Goal: Task Accomplishment & Management: Use online tool/utility

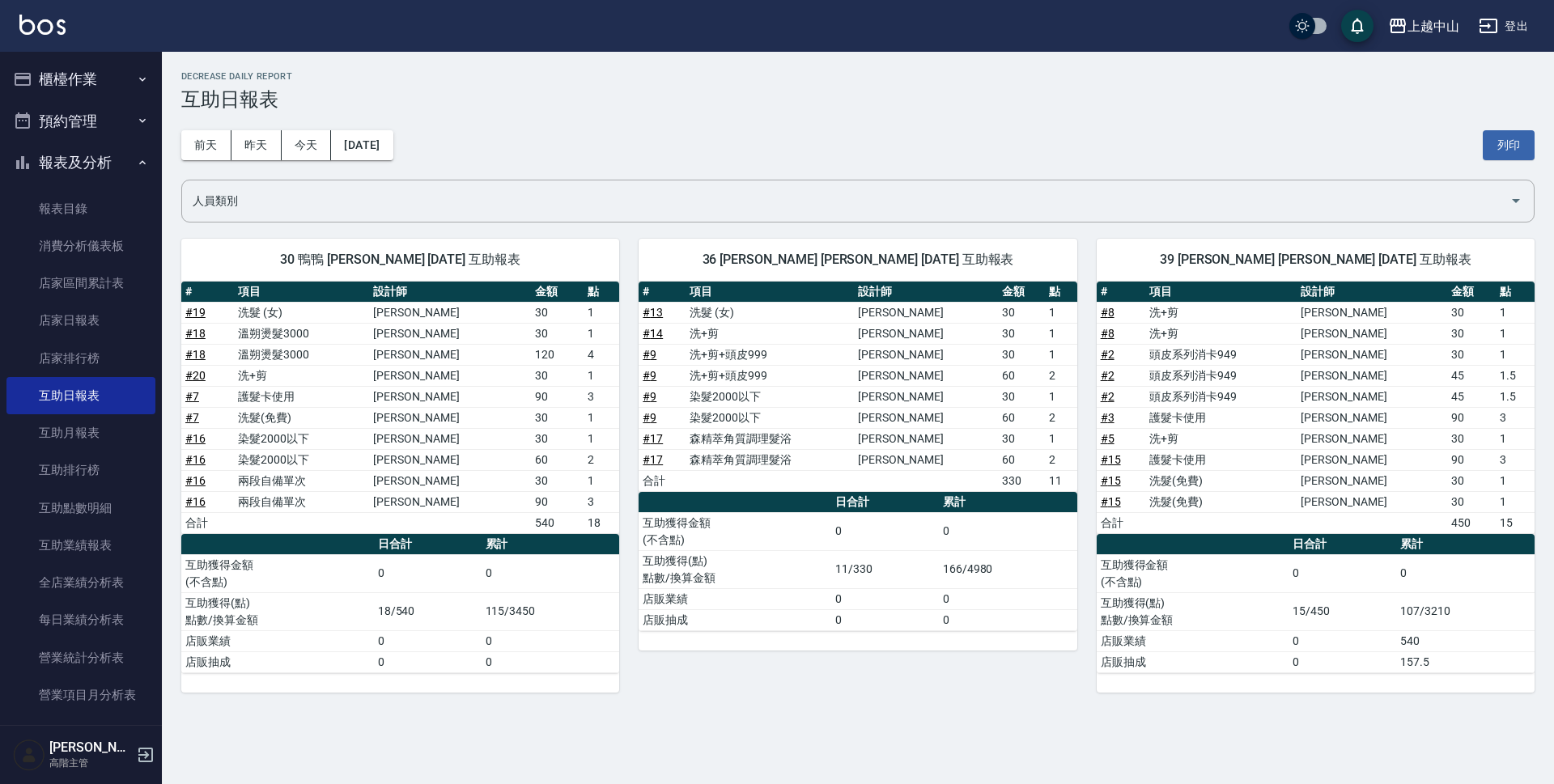
click at [1553, 257] on div "上越中山 [DATE] 互助日報表 列印時間： [DATE][PHONE_NUMBER]:55 Decrease Daily Report 互助日報表 [DA…" at bounding box center [857, 382] width 1392 height 660
click at [94, 82] on button "櫃檯作業" at bounding box center [81, 79] width 149 height 42
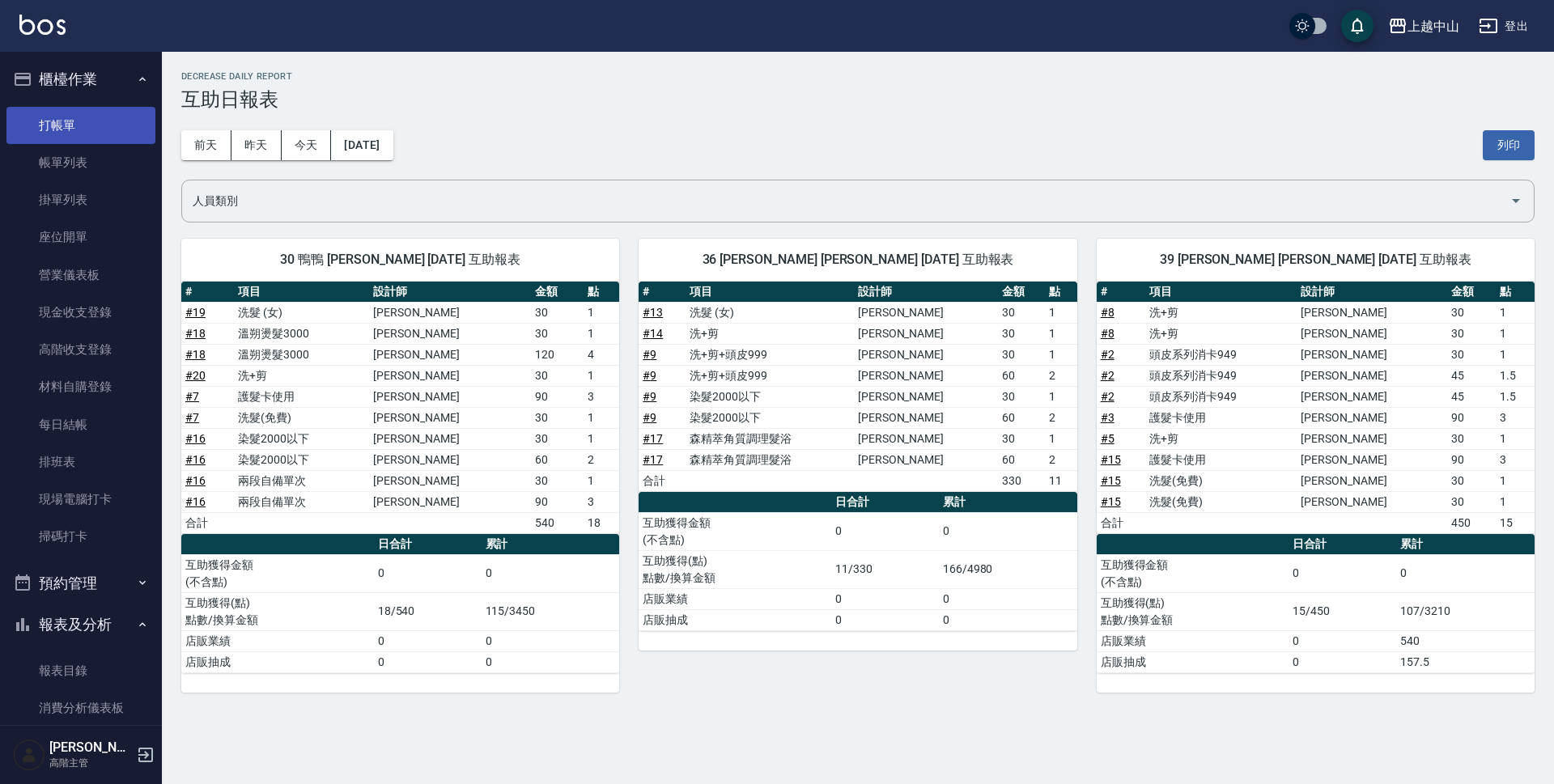
click at [89, 110] on link "打帳單" at bounding box center [81, 126] width 149 height 37
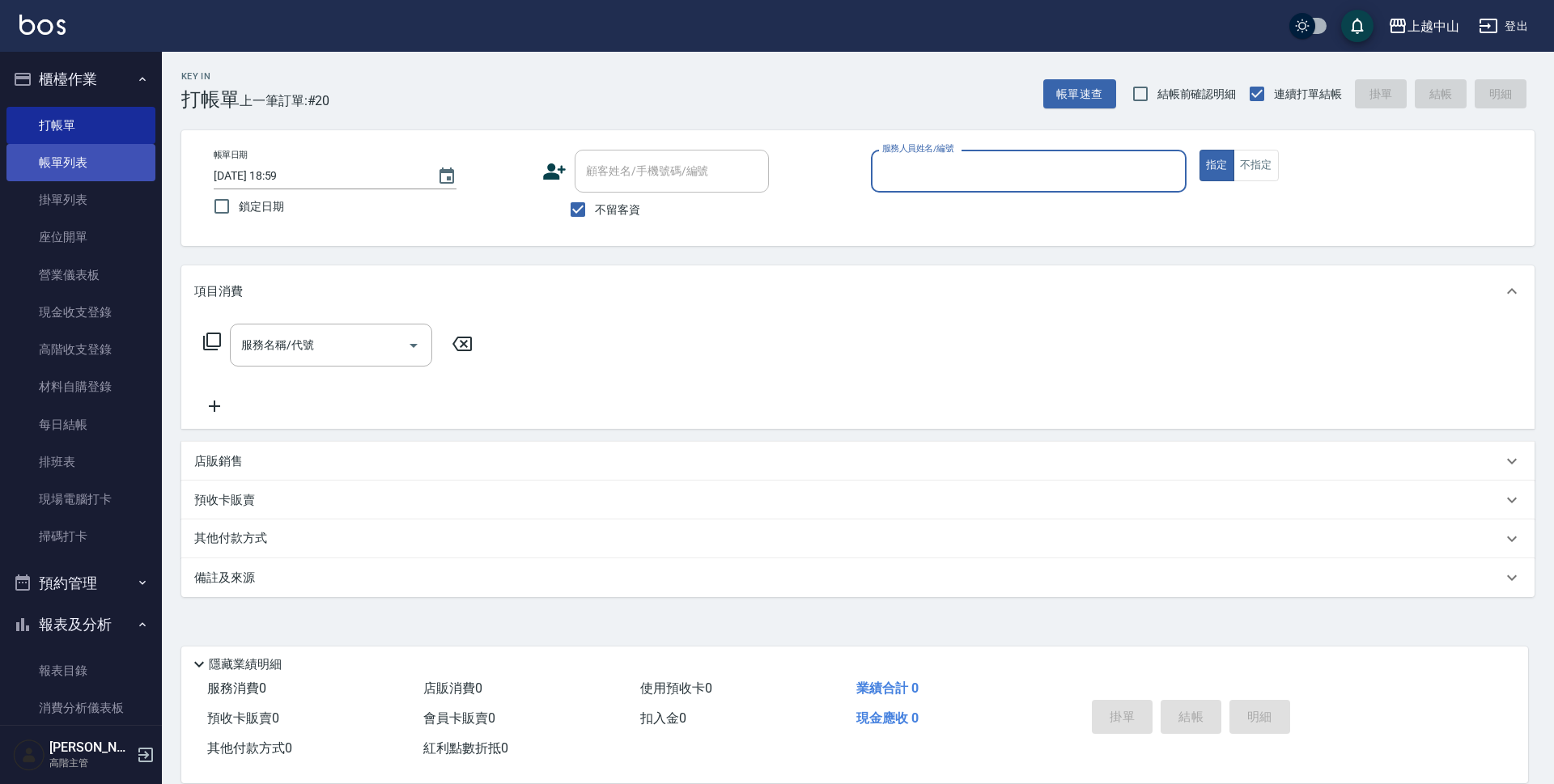
click at [93, 156] on link "帳單列表" at bounding box center [81, 163] width 149 height 37
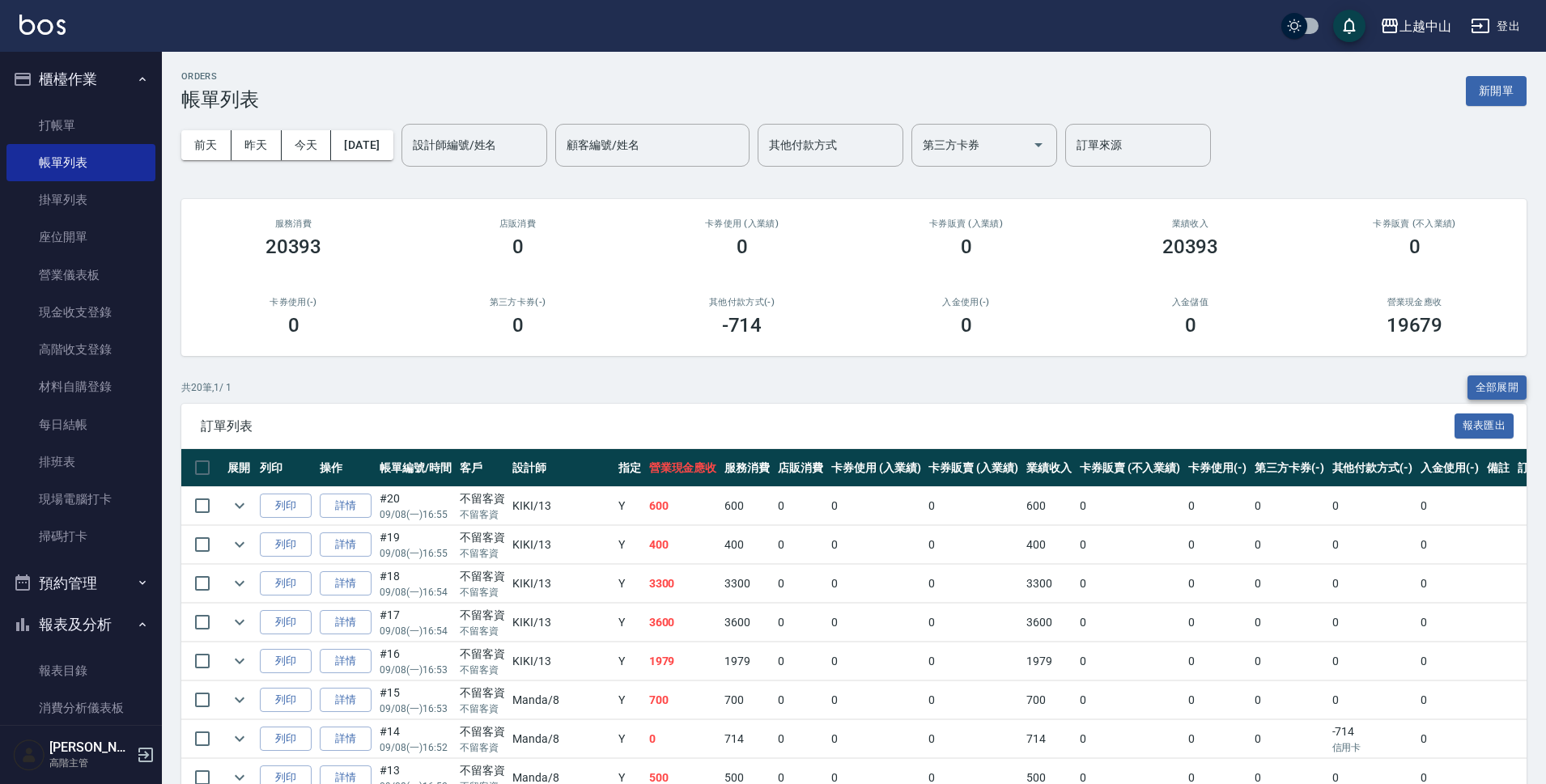
click at [1476, 385] on button "全部展開" at bounding box center [1496, 389] width 59 height 25
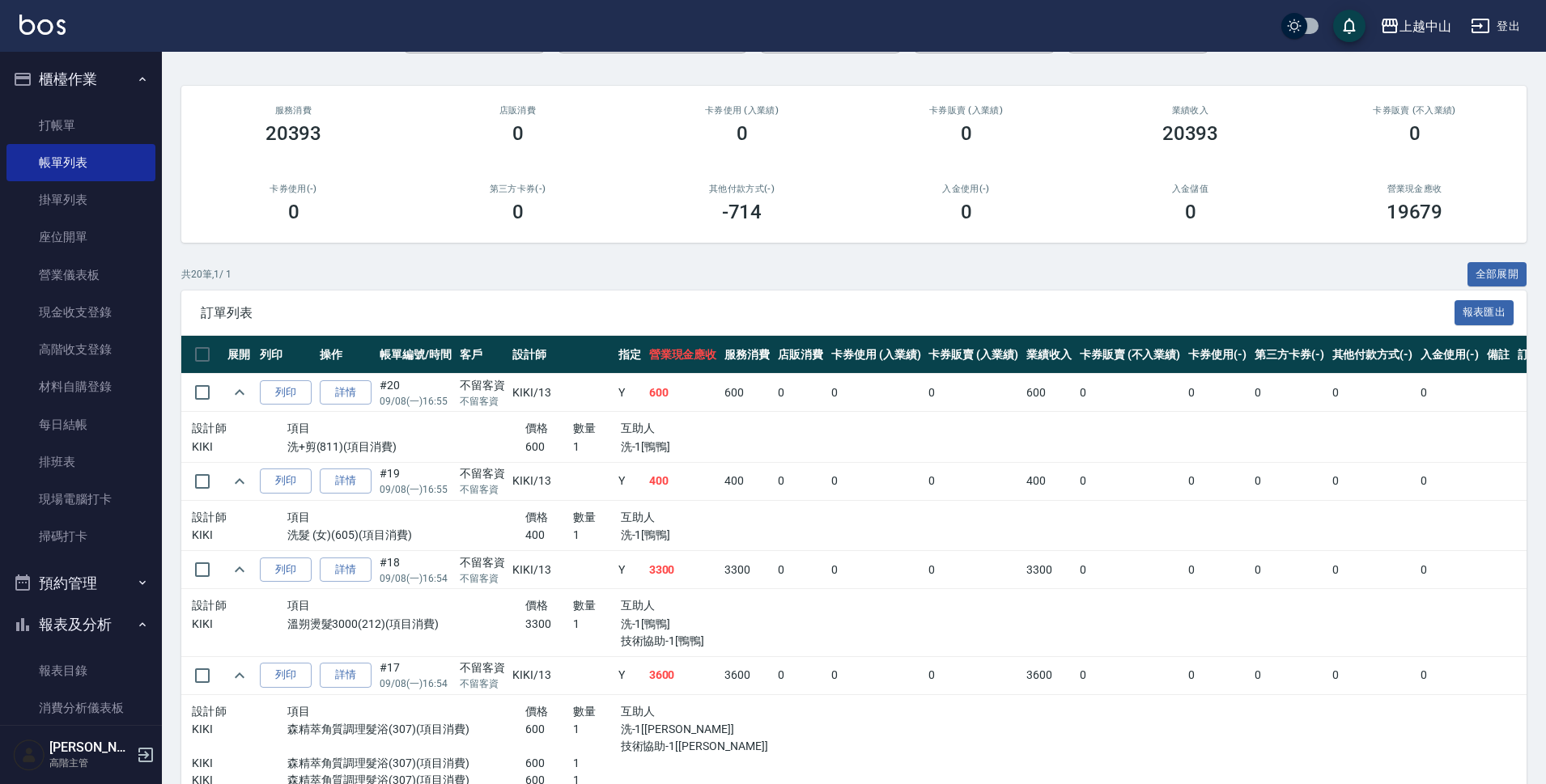
scroll to position [78, 0]
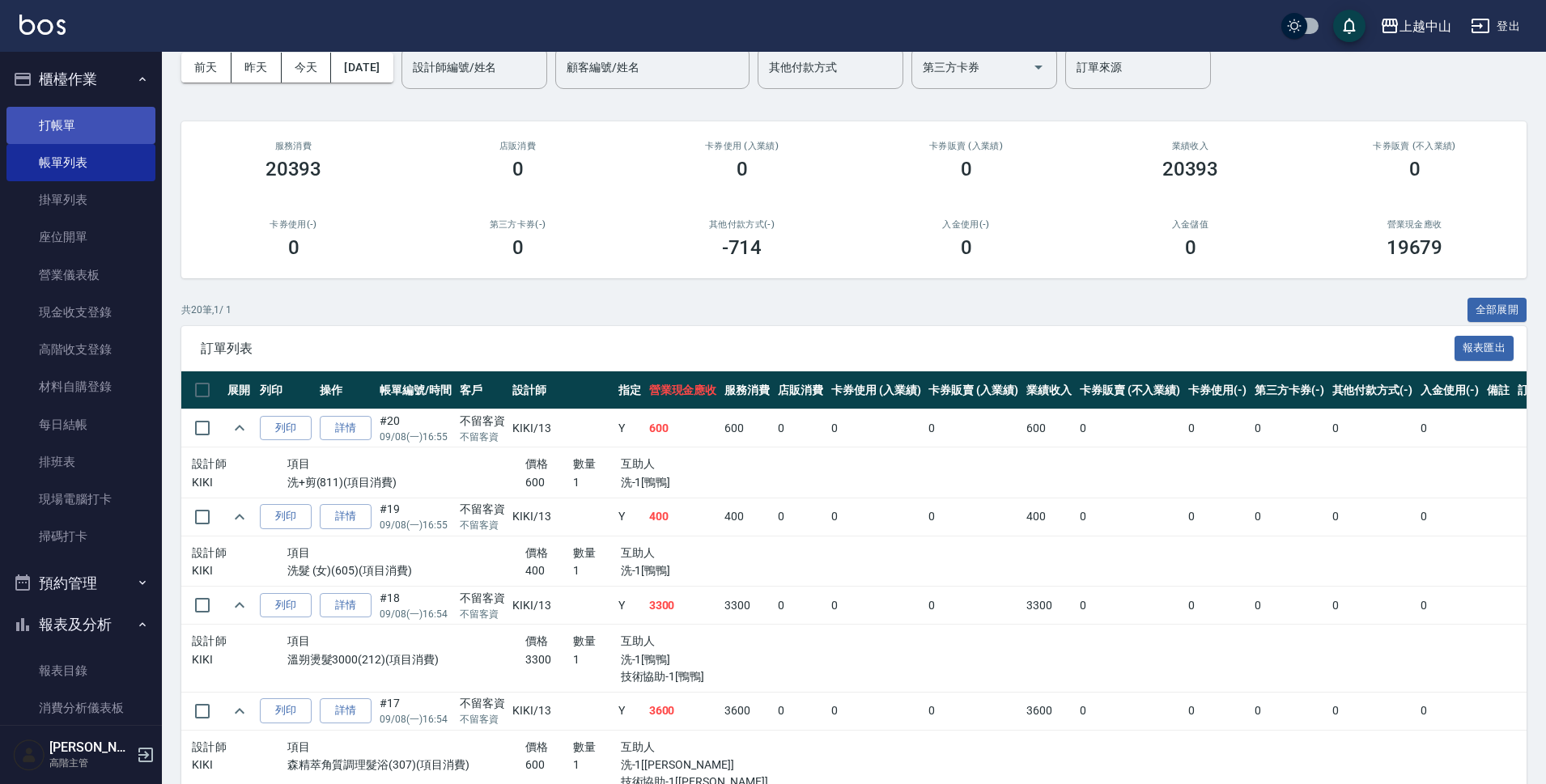
click at [102, 136] on link "打帳單" at bounding box center [81, 126] width 149 height 37
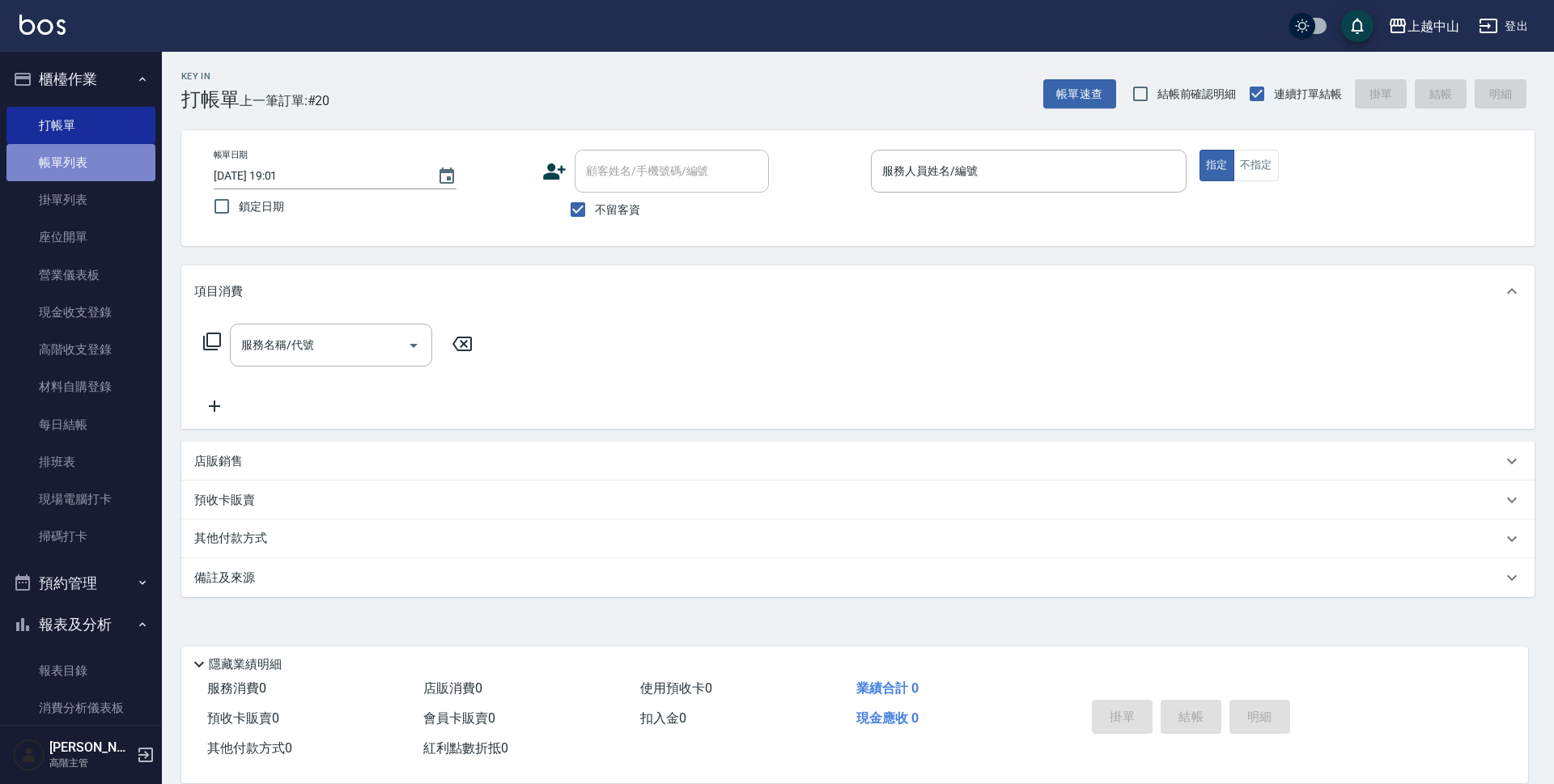
click at [95, 165] on link "帳單列表" at bounding box center [81, 163] width 149 height 37
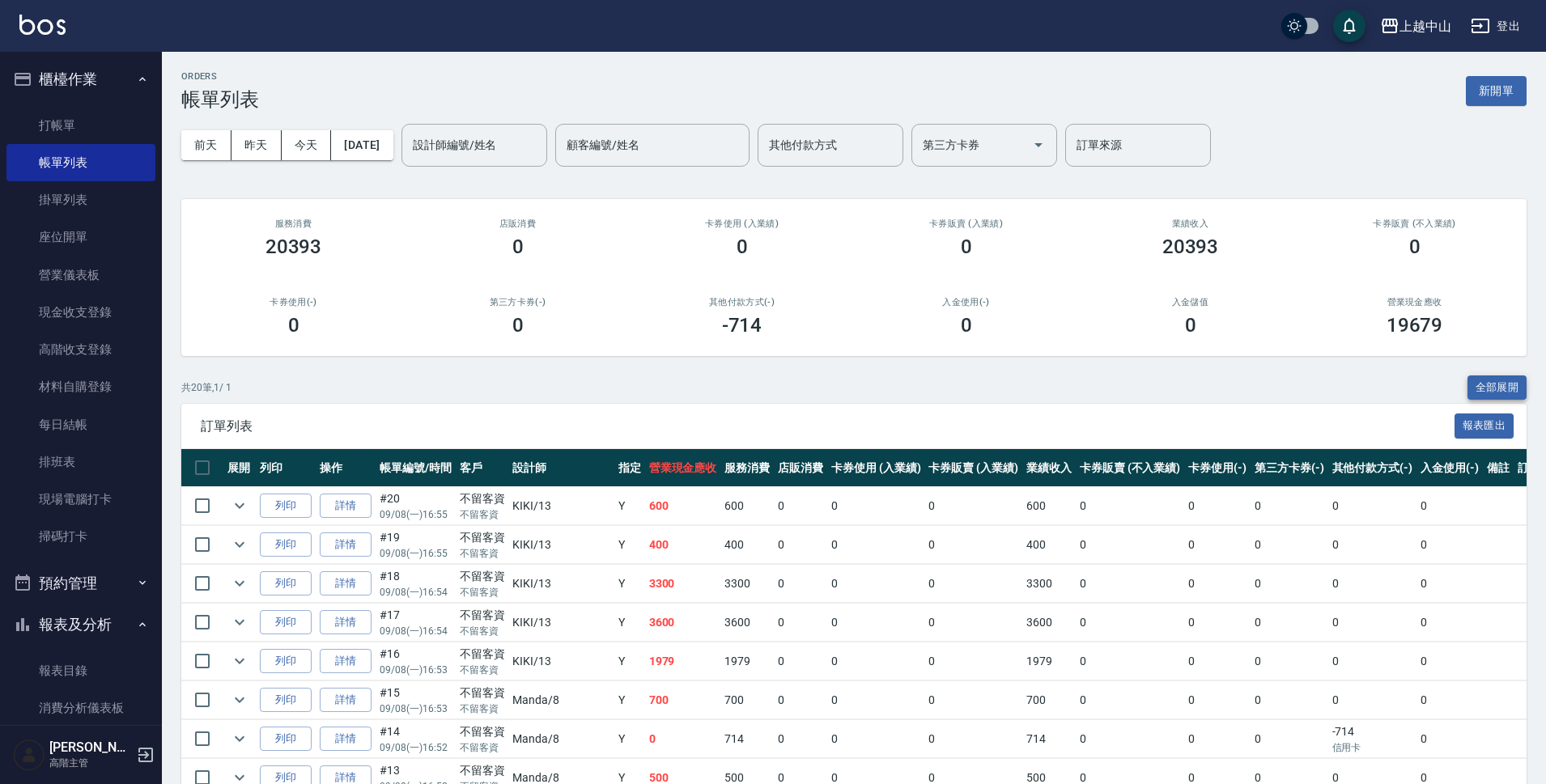
click at [1516, 378] on button "全部展開" at bounding box center [1496, 389] width 59 height 25
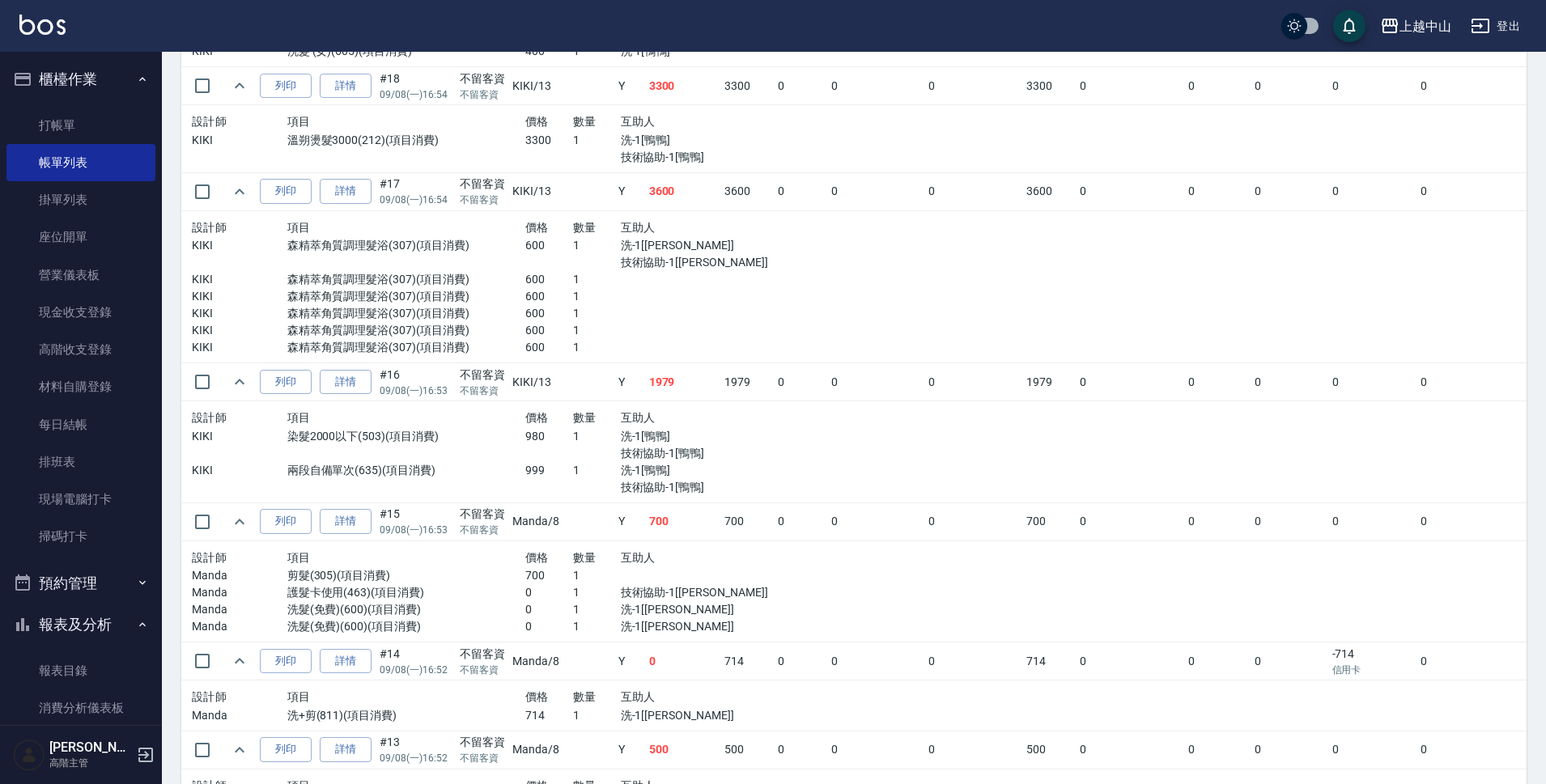
scroll to position [583, 0]
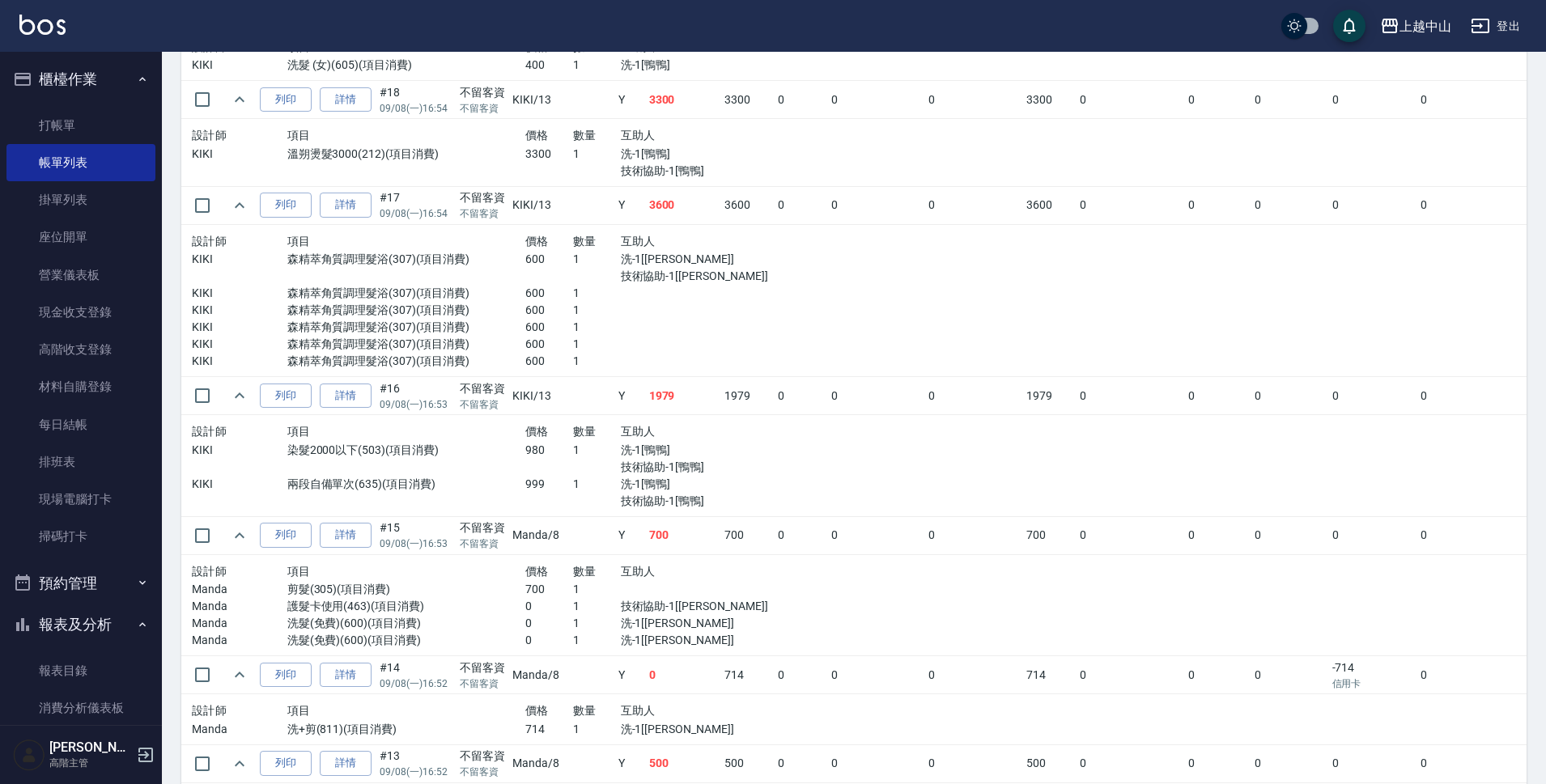
click at [32, 66] on button "櫃檯作業" at bounding box center [81, 79] width 149 height 42
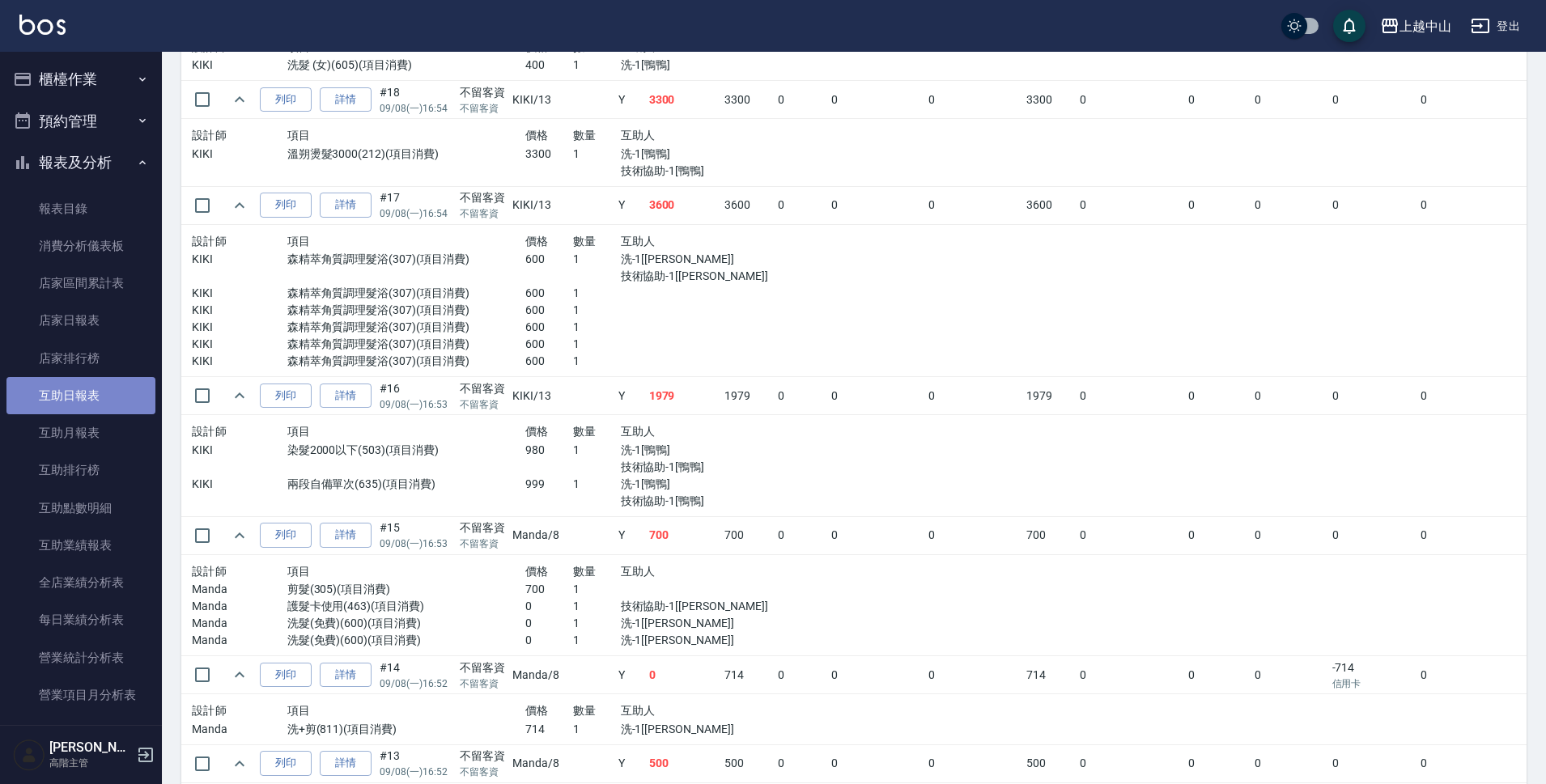
click at [89, 399] on link "互助日報表" at bounding box center [81, 395] width 149 height 37
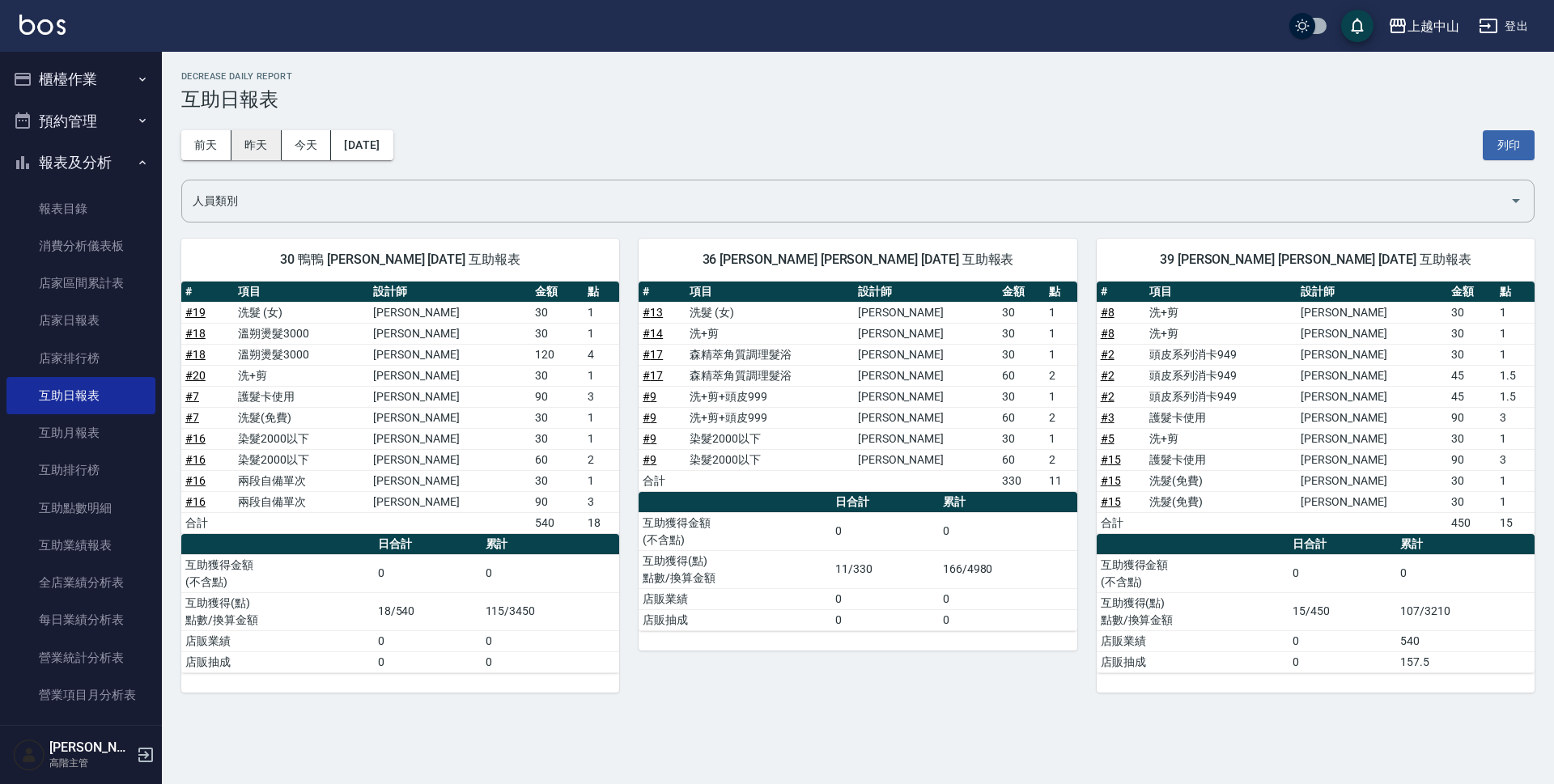
click at [246, 146] on button "昨天" at bounding box center [257, 145] width 51 height 30
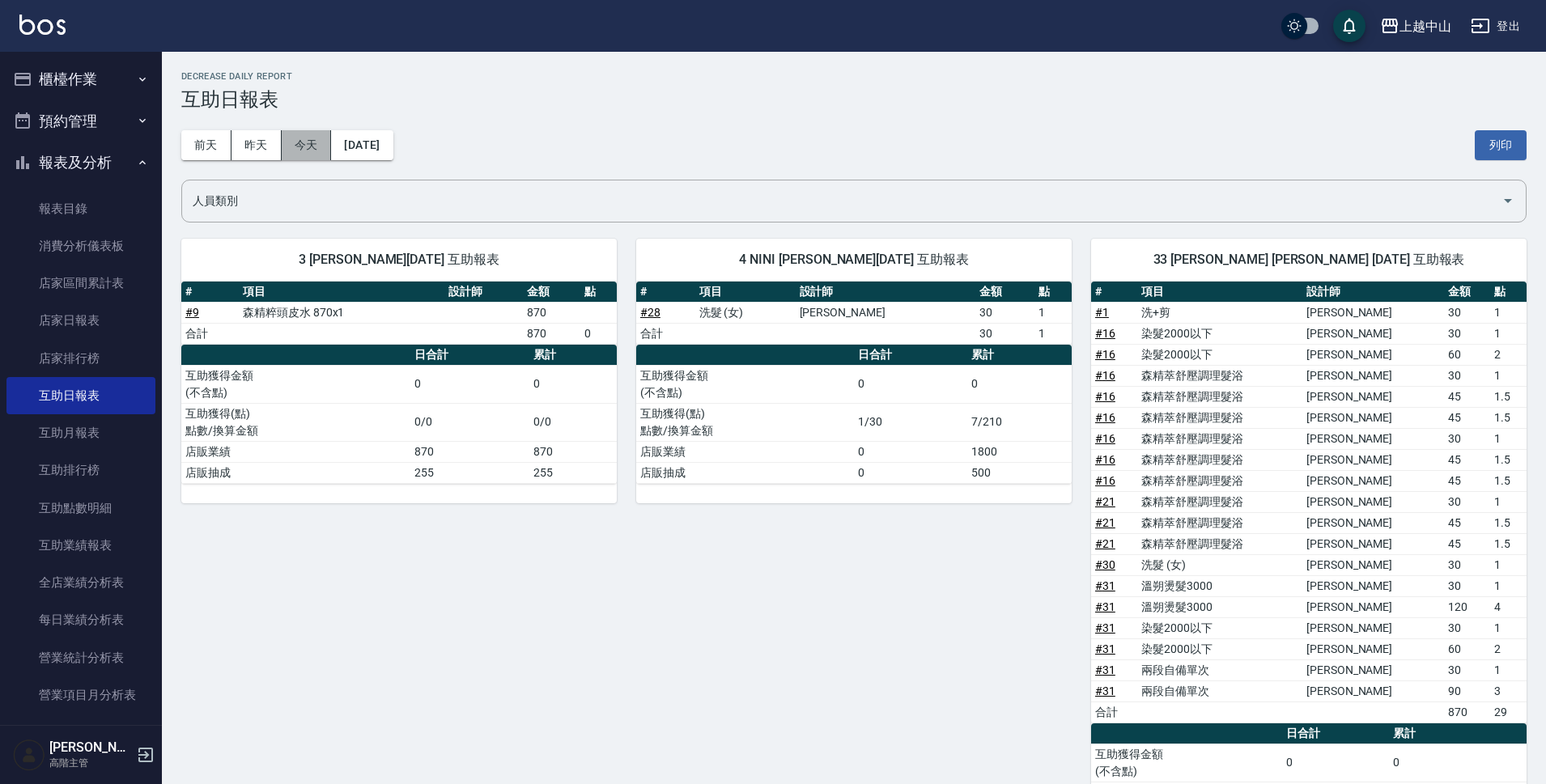
click at [298, 141] on button "今天" at bounding box center [307, 145] width 51 height 30
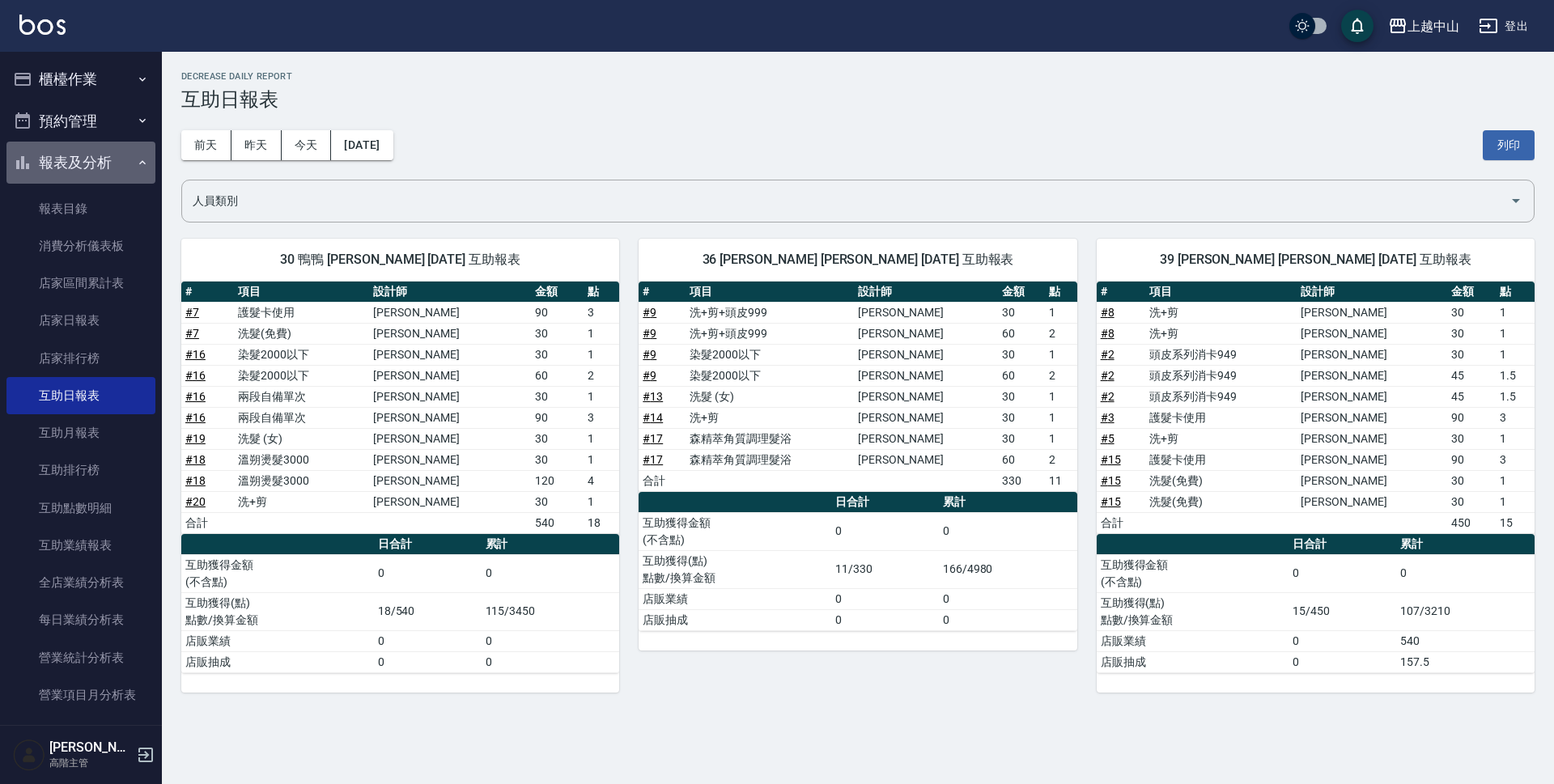
click at [117, 168] on button "報表及分析" at bounding box center [81, 162] width 149 height 42
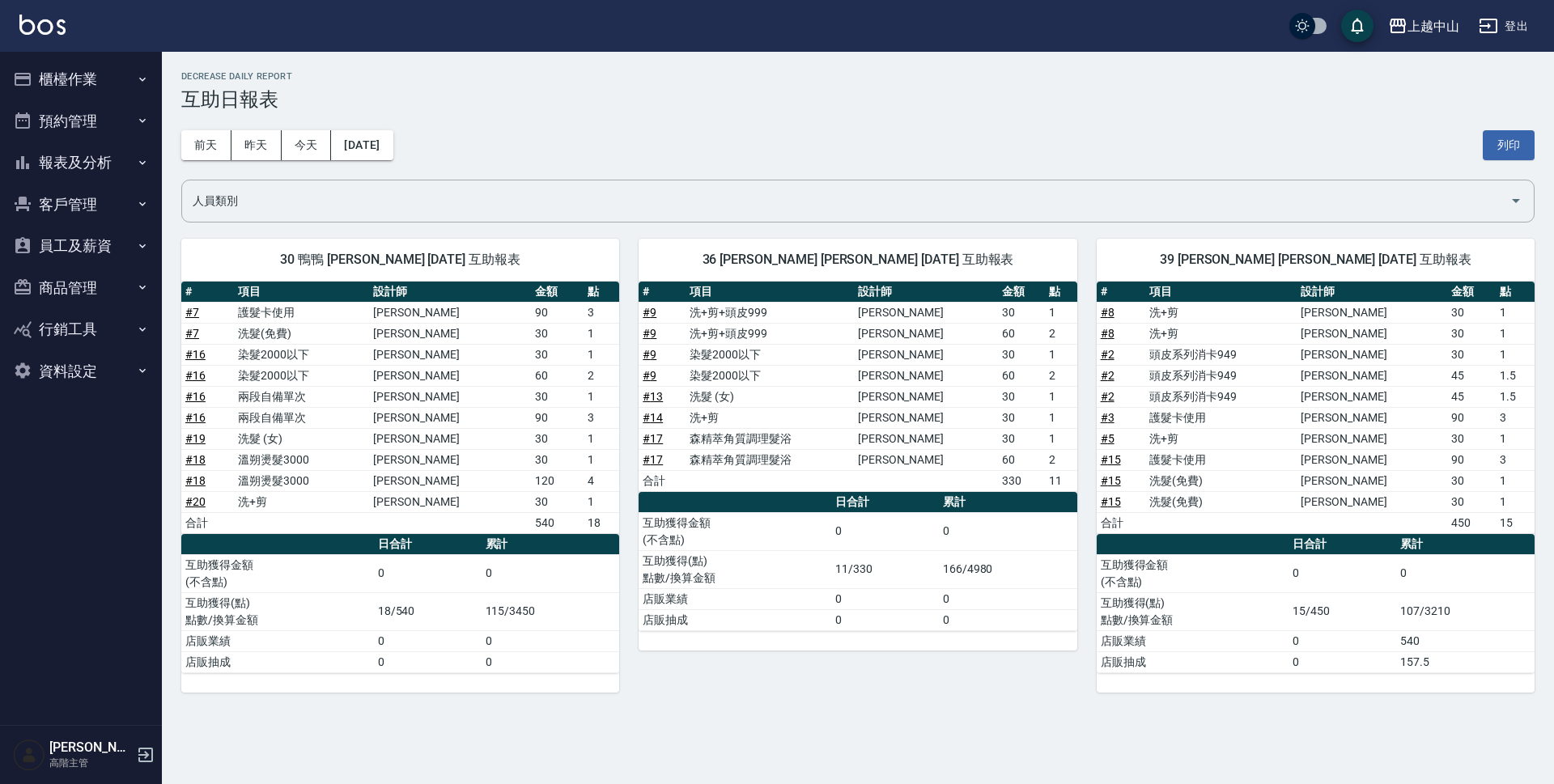
click at [96, 71] on button "櫃檯作業" at bounding box center [81, 79] width 149 height 42
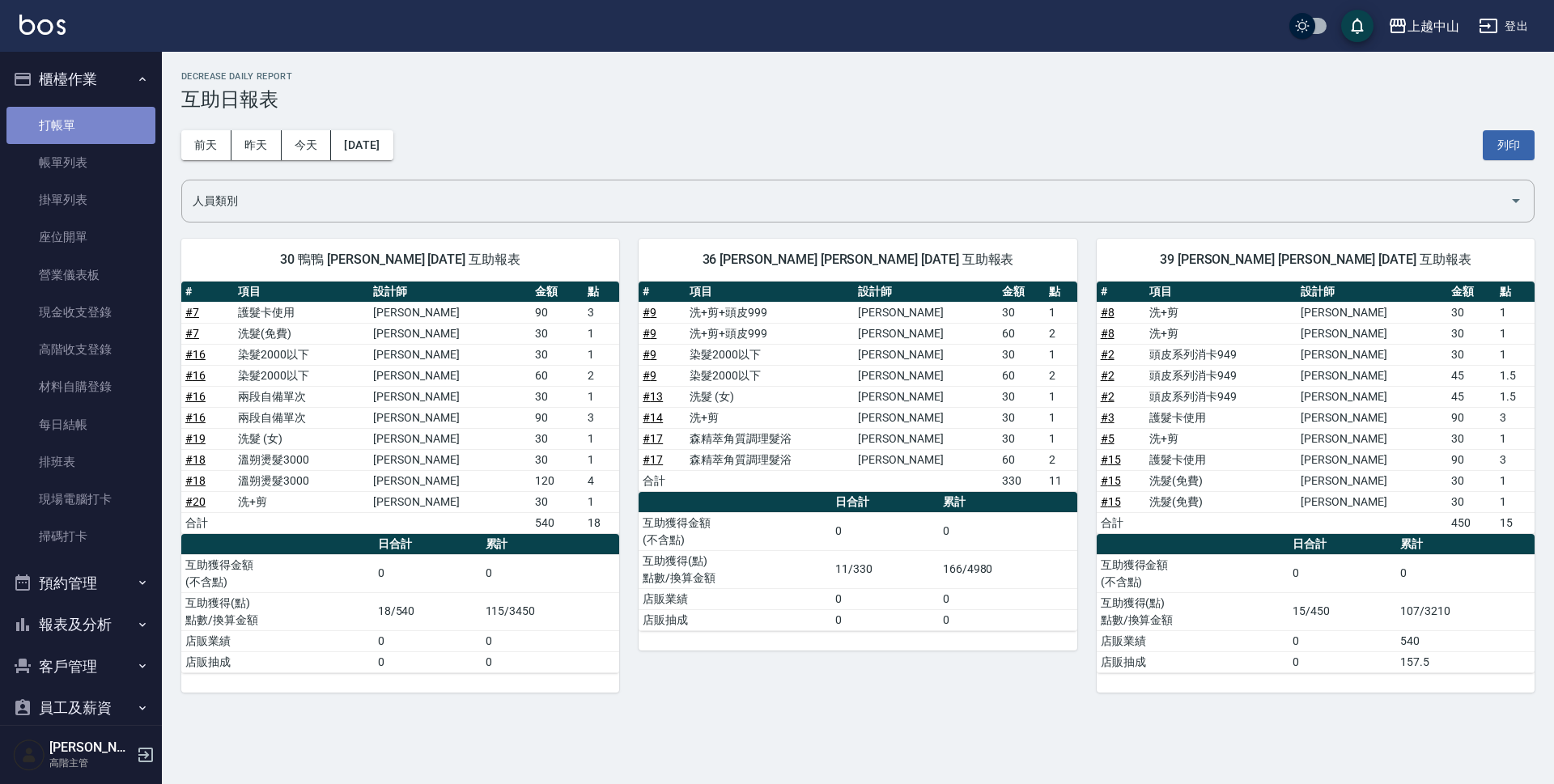
click at [114, 117] on link "打帳單" at bounding box center [81, 126] width 149 height 37
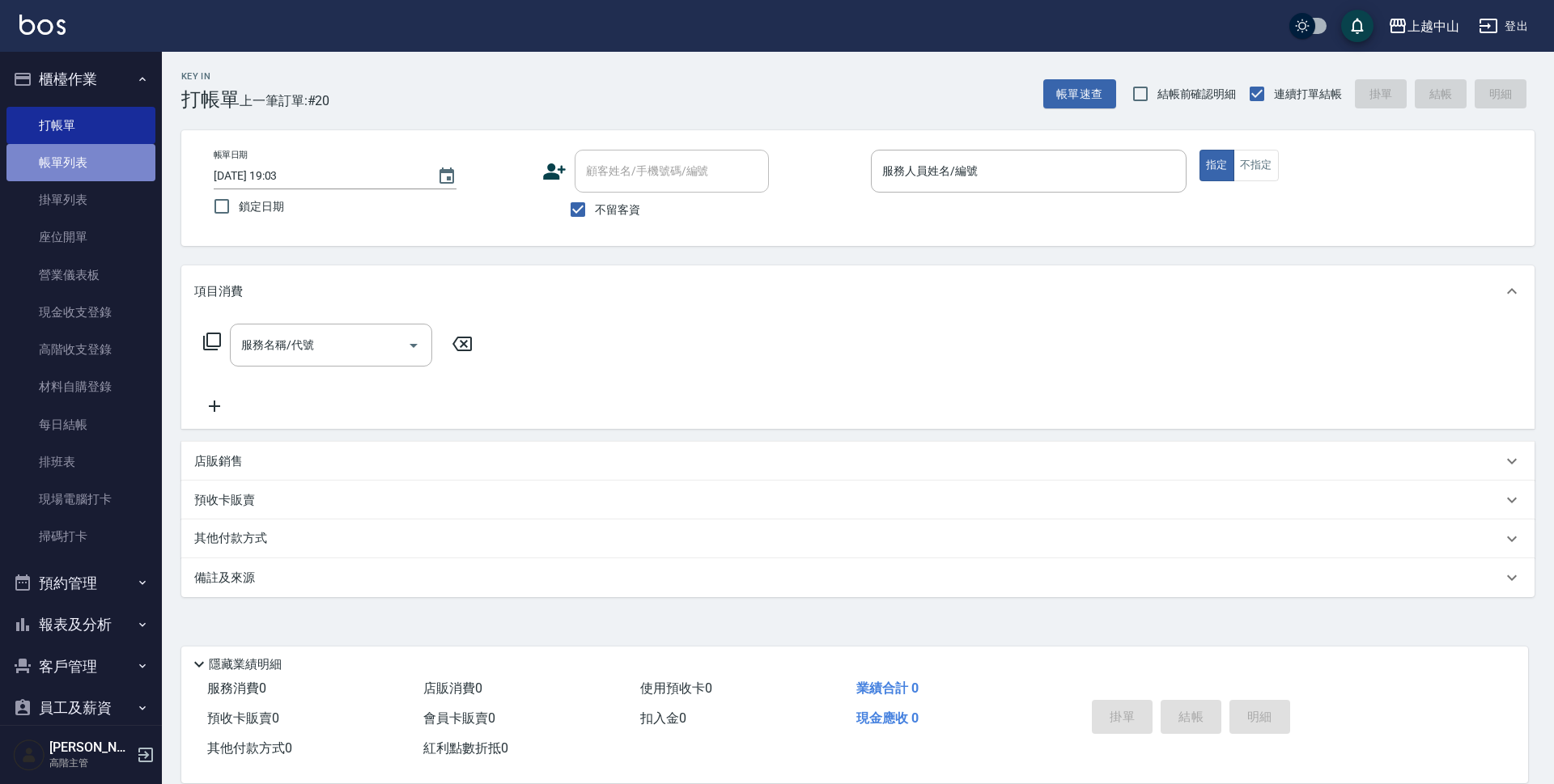
click at [95, 161] on link "帳單列表" at bounding box center [81, 163] width 149 height 37
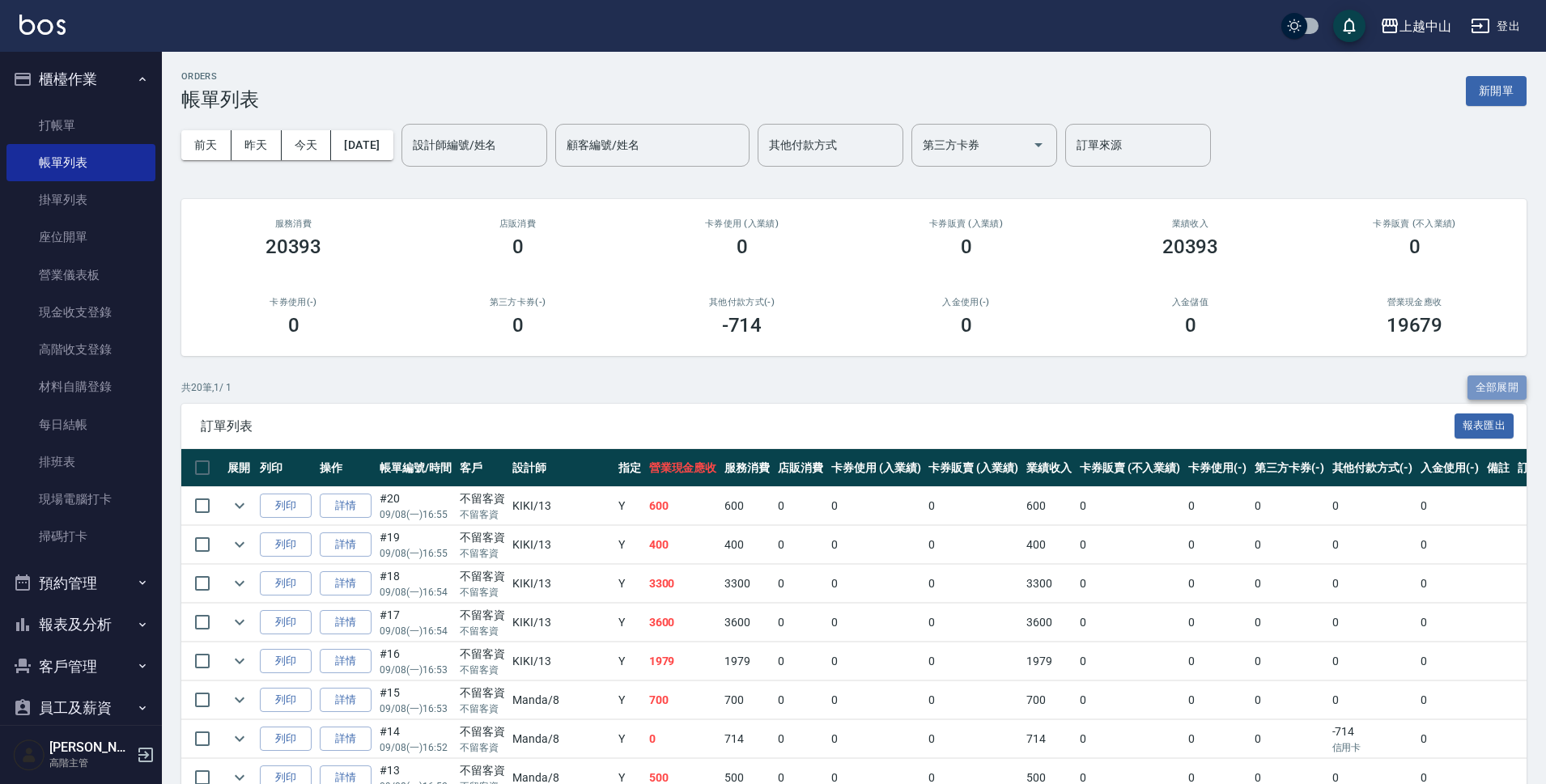
click at [1496, 390] on button "全部展開" at bounding box center [1496, 389] width 59 height 25
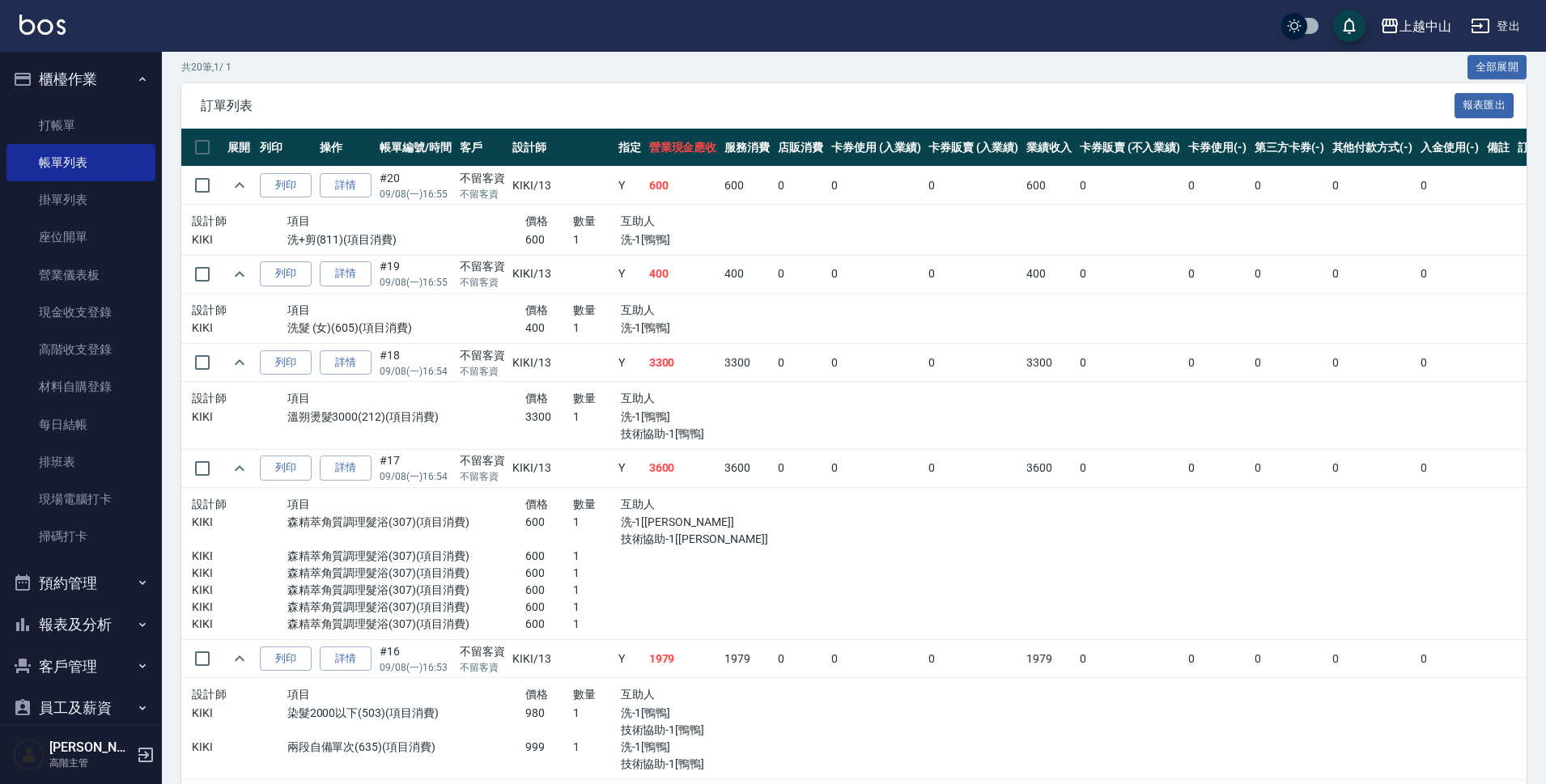
scroll to position [323, 0]
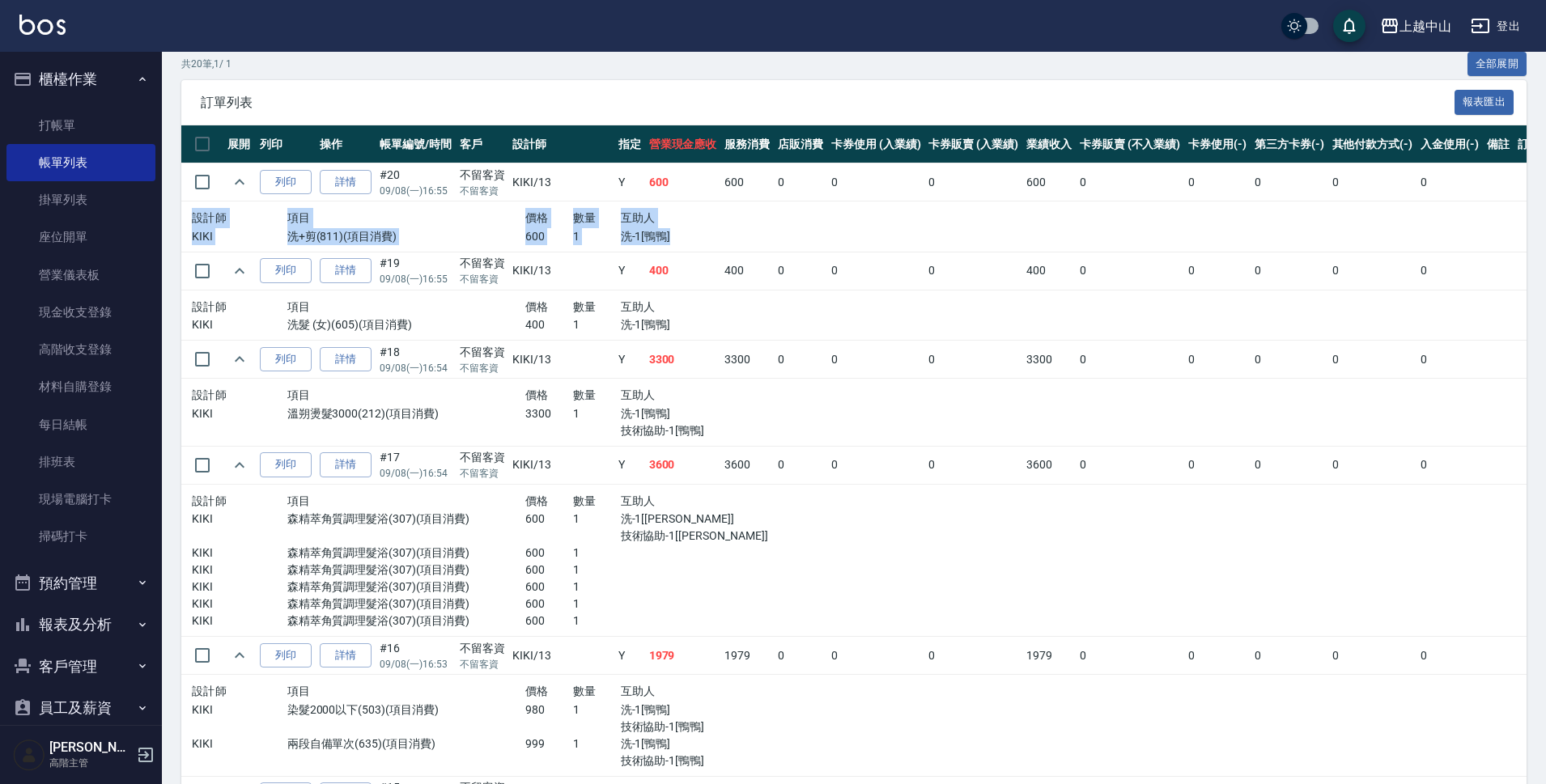
drag, startPoint x: 1480, startPoint y: 202, endPoint x: 1491, endPoint y: 180, distance: 24.6
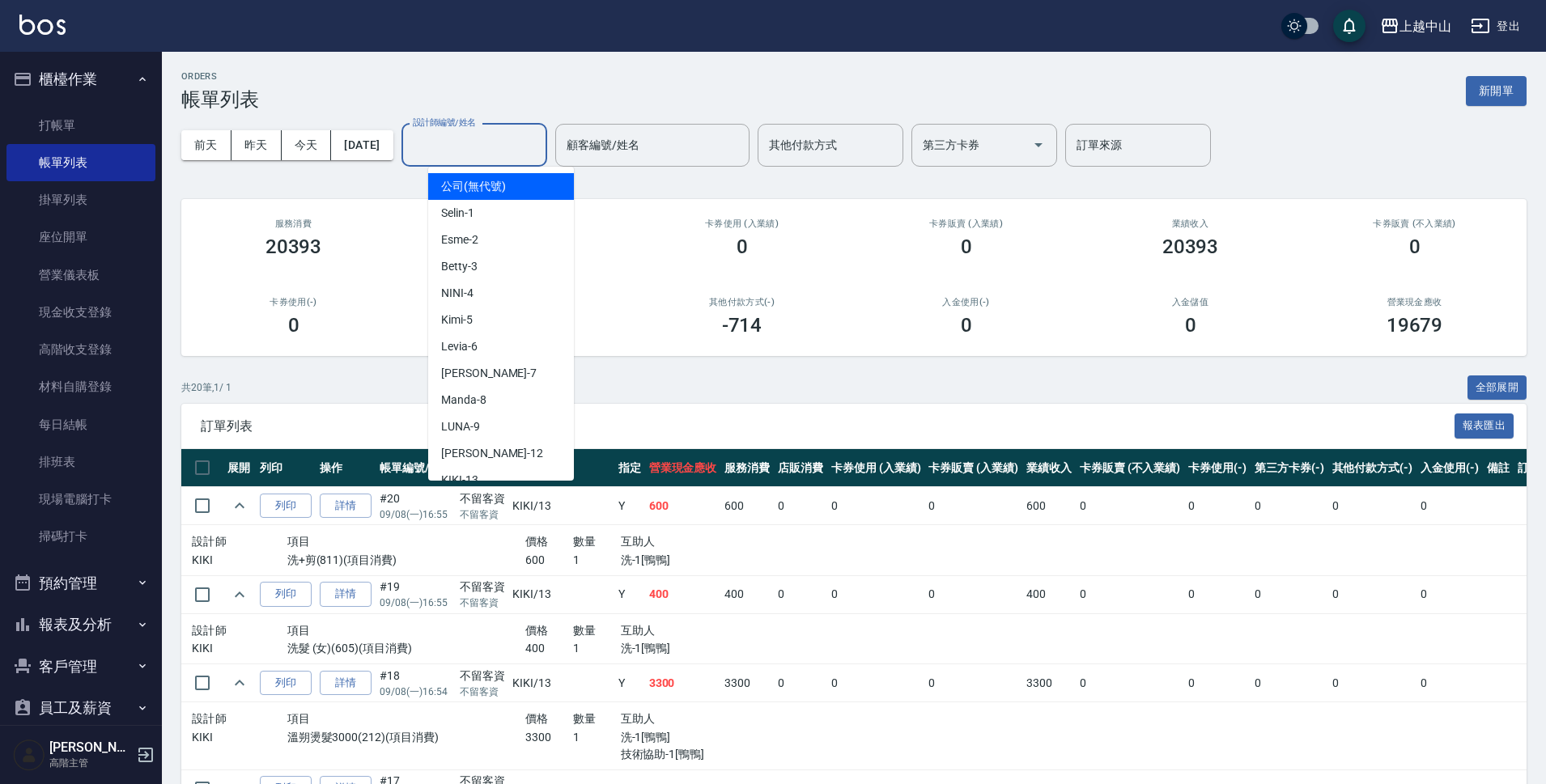
click at [491, 147] on input "設計師編號/姓名" at bounding box center [474, 145] width 132 height 28
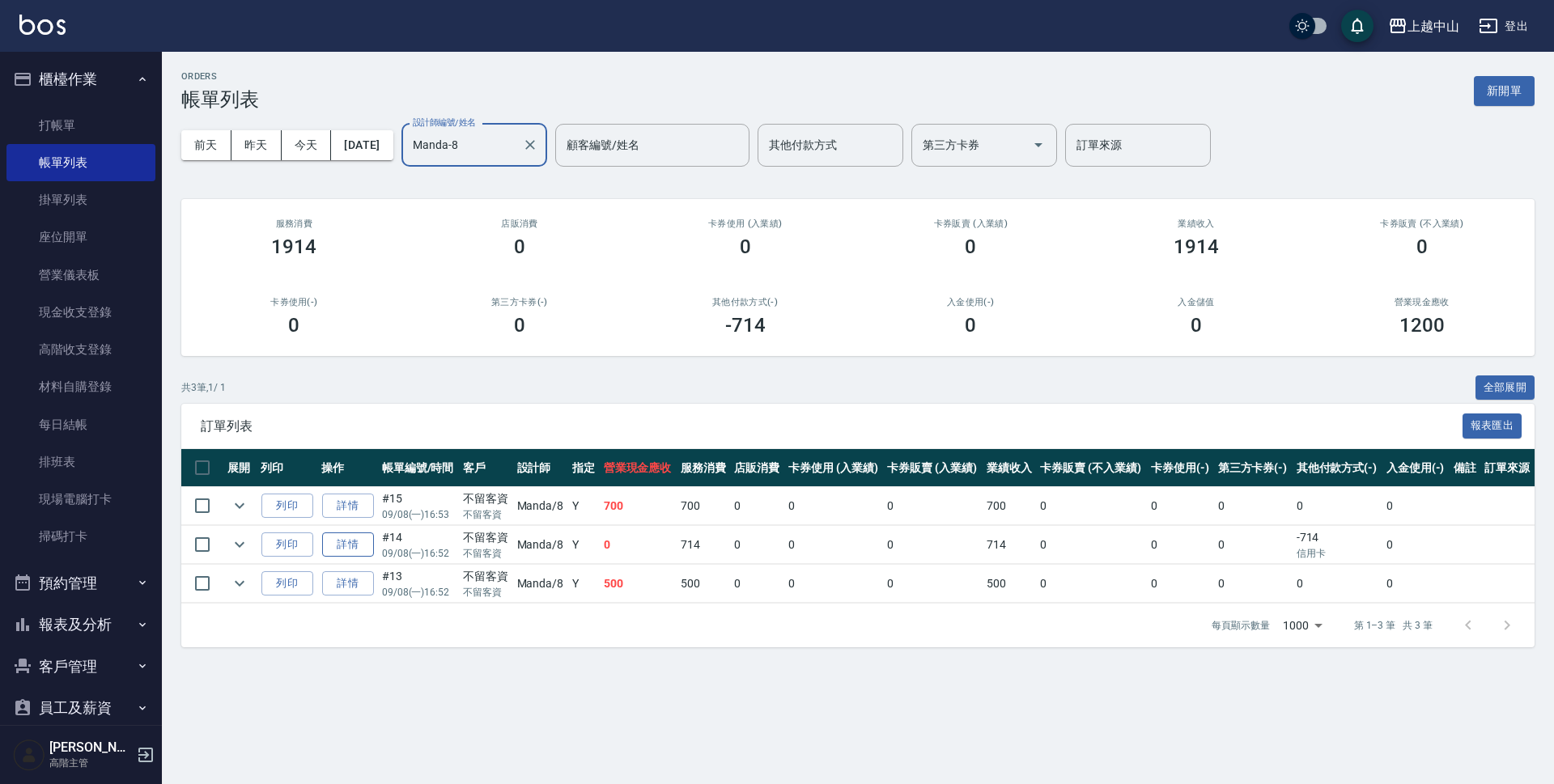
type input "Manda-8"
click at [352, 538] on link "詳情" at bounding box center [348, 545] width 52 height 25
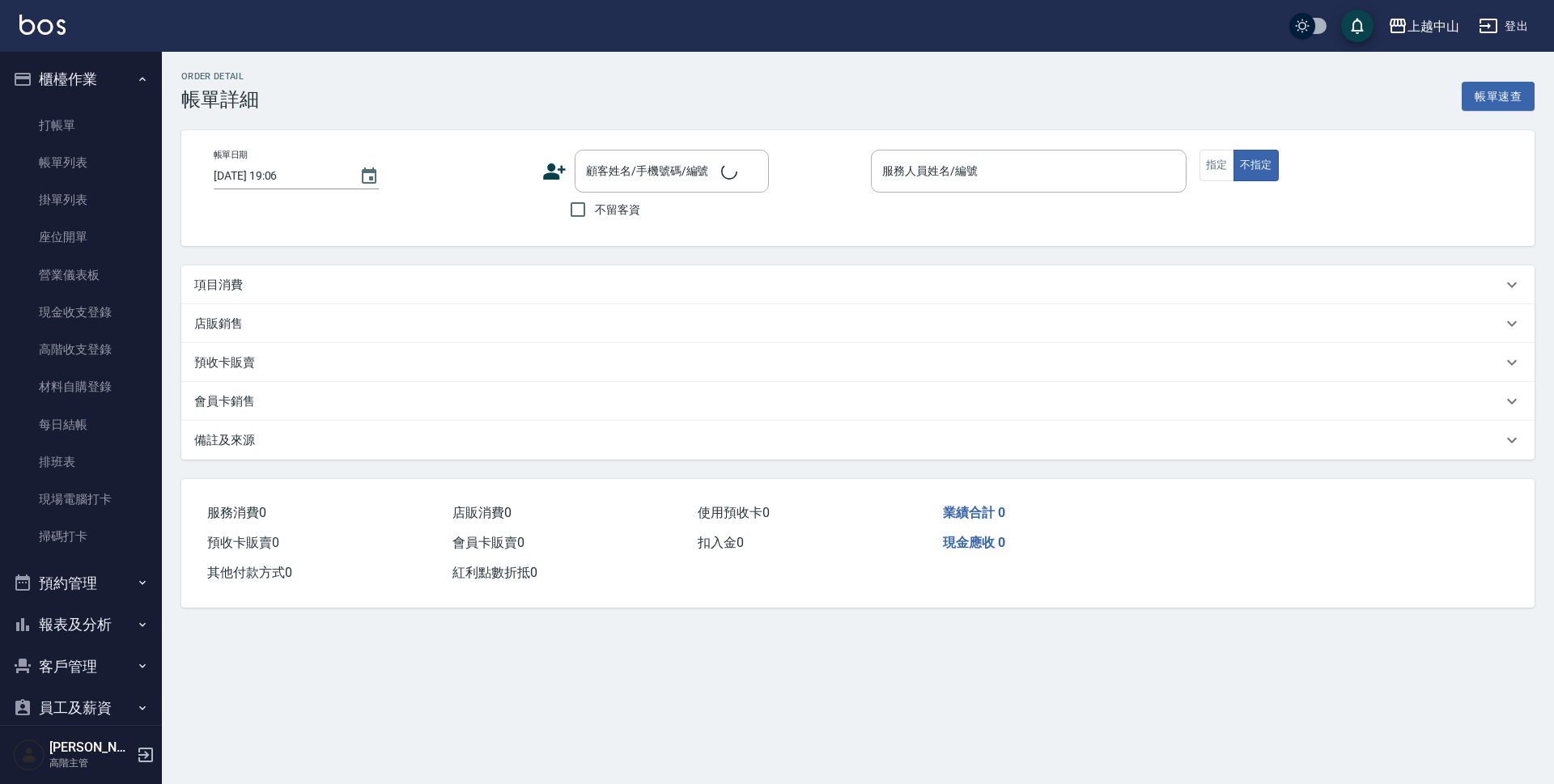
type input "[DATE] 16:52"
checkbox input "true"
type input "Manda-8"
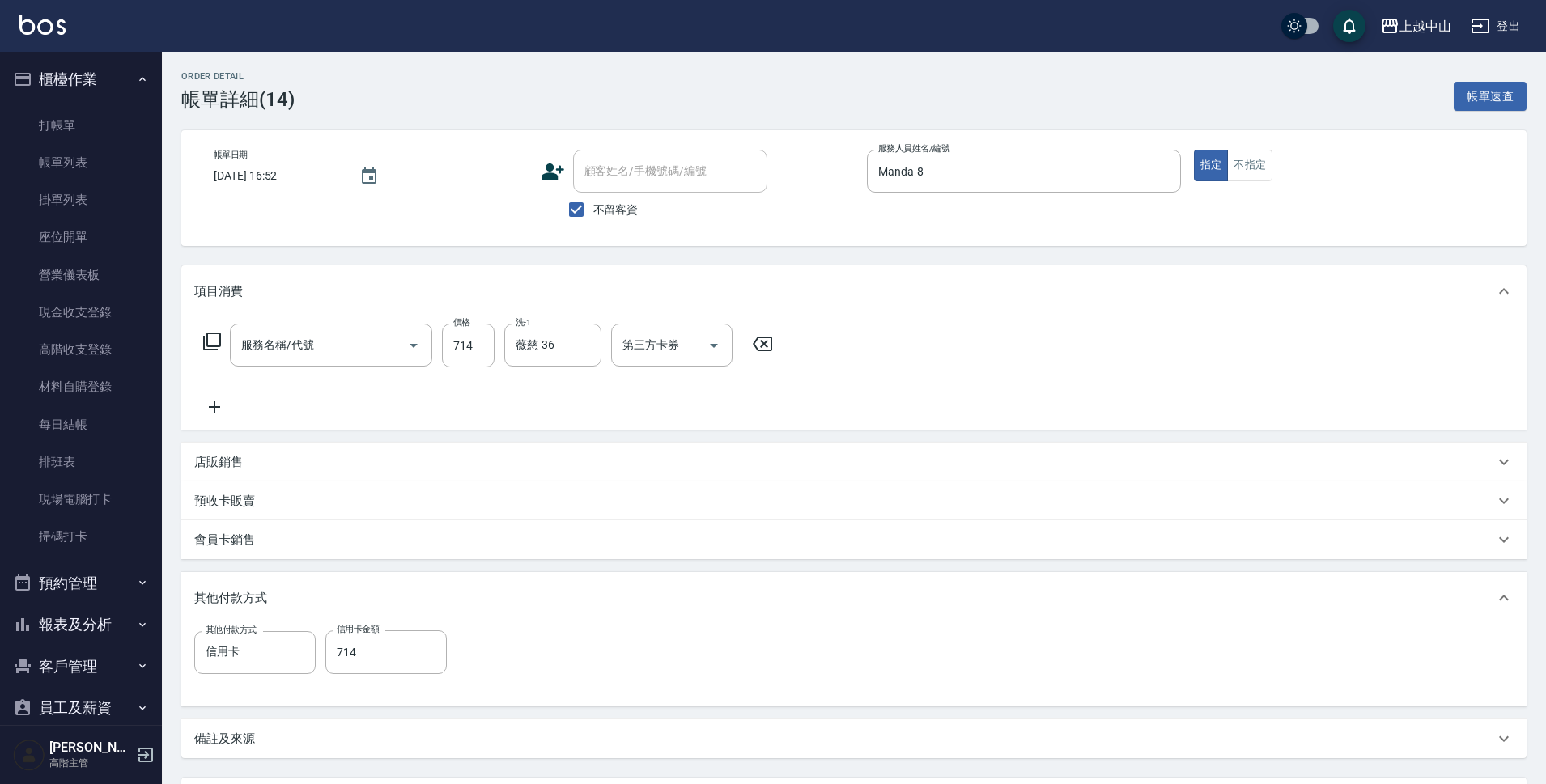
type input "洗+剪(811)"
click at [761, 340] on icon at bounding box center [763, 344] width 41 height 19
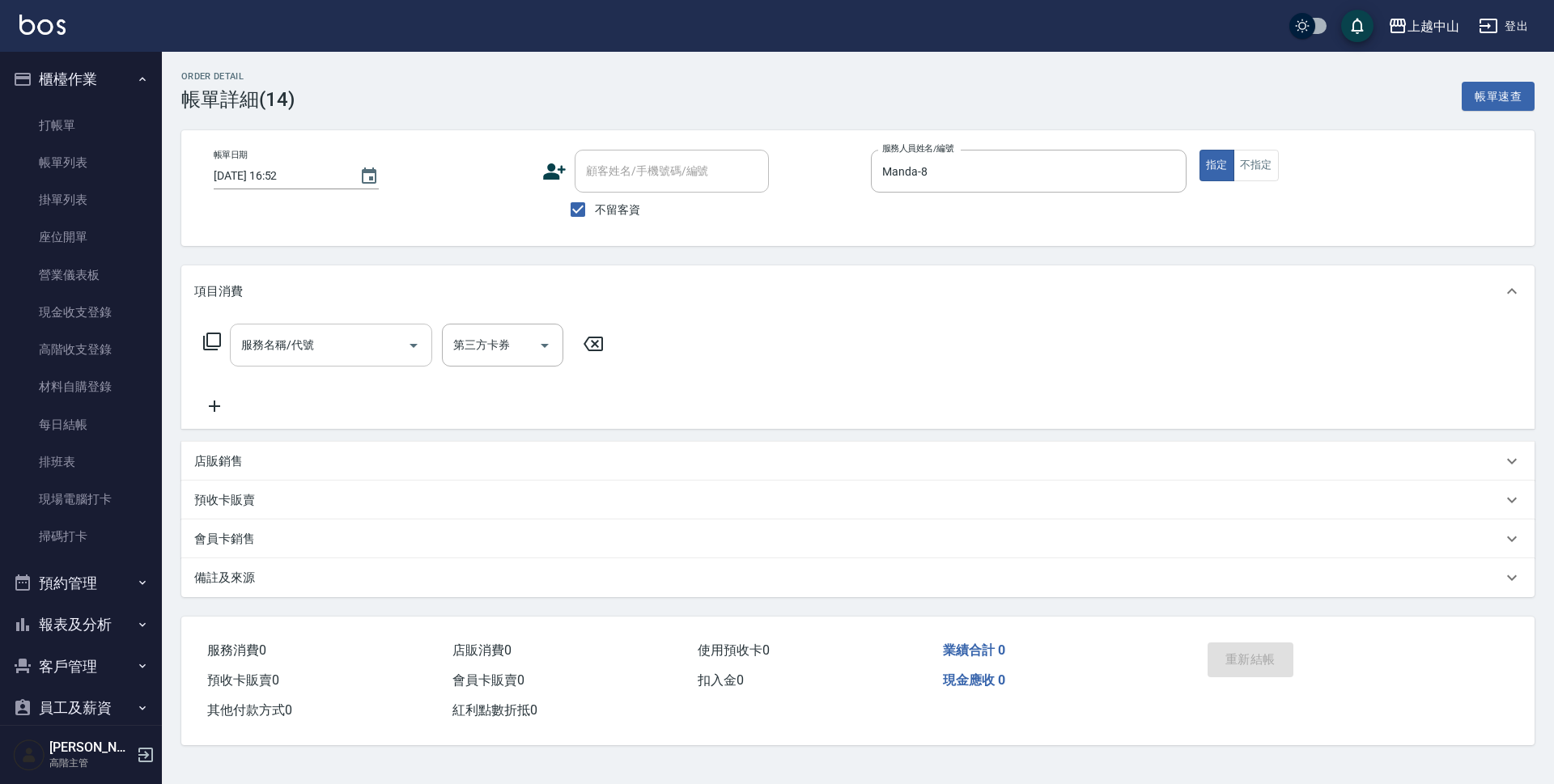
click at [289, 347] on div "服務名稱/代號 服務名稱/代號" at bounding box center [331, 345] width 203 height 43
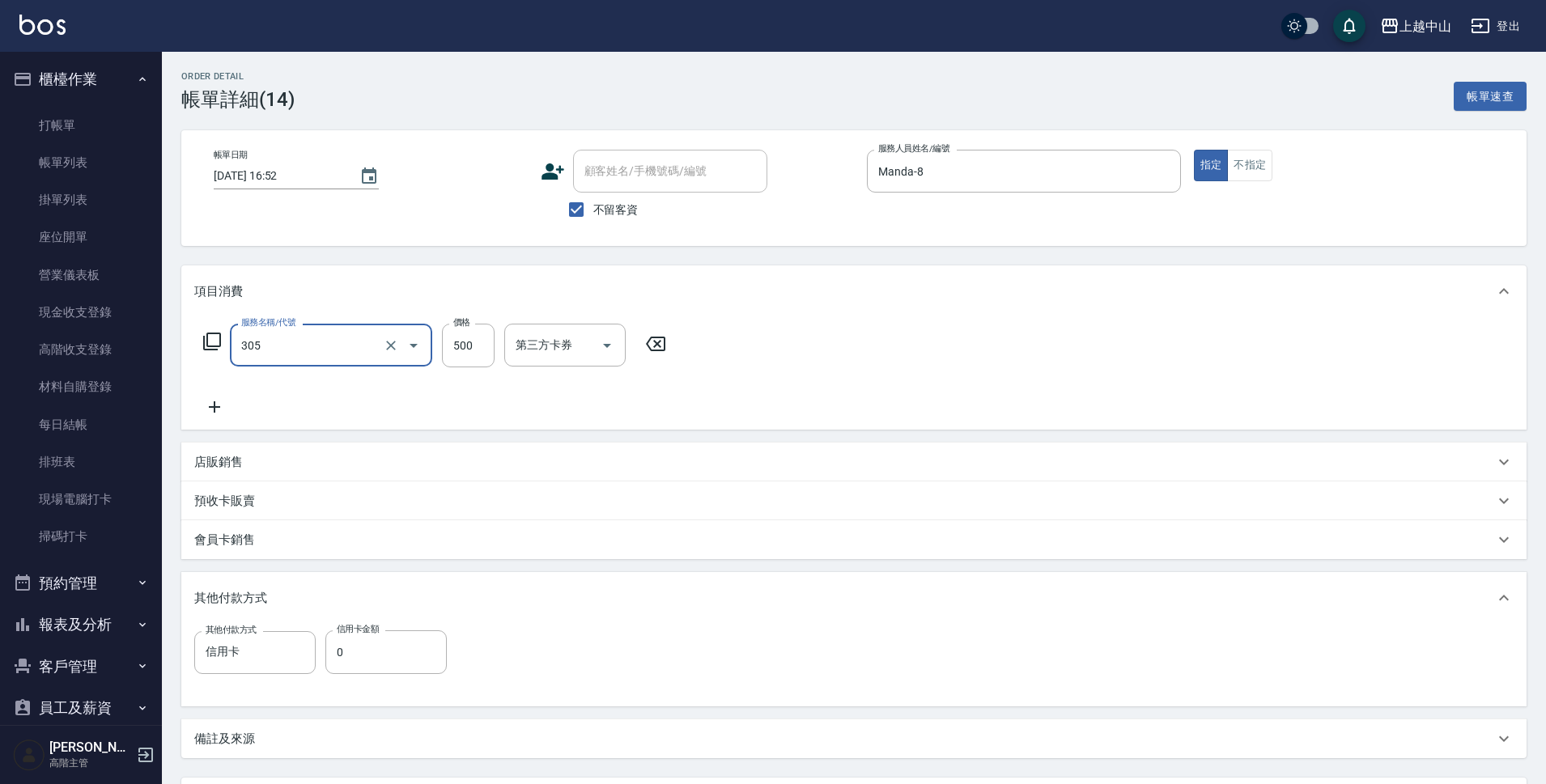
type input "剪髮(305)"
type input "714"
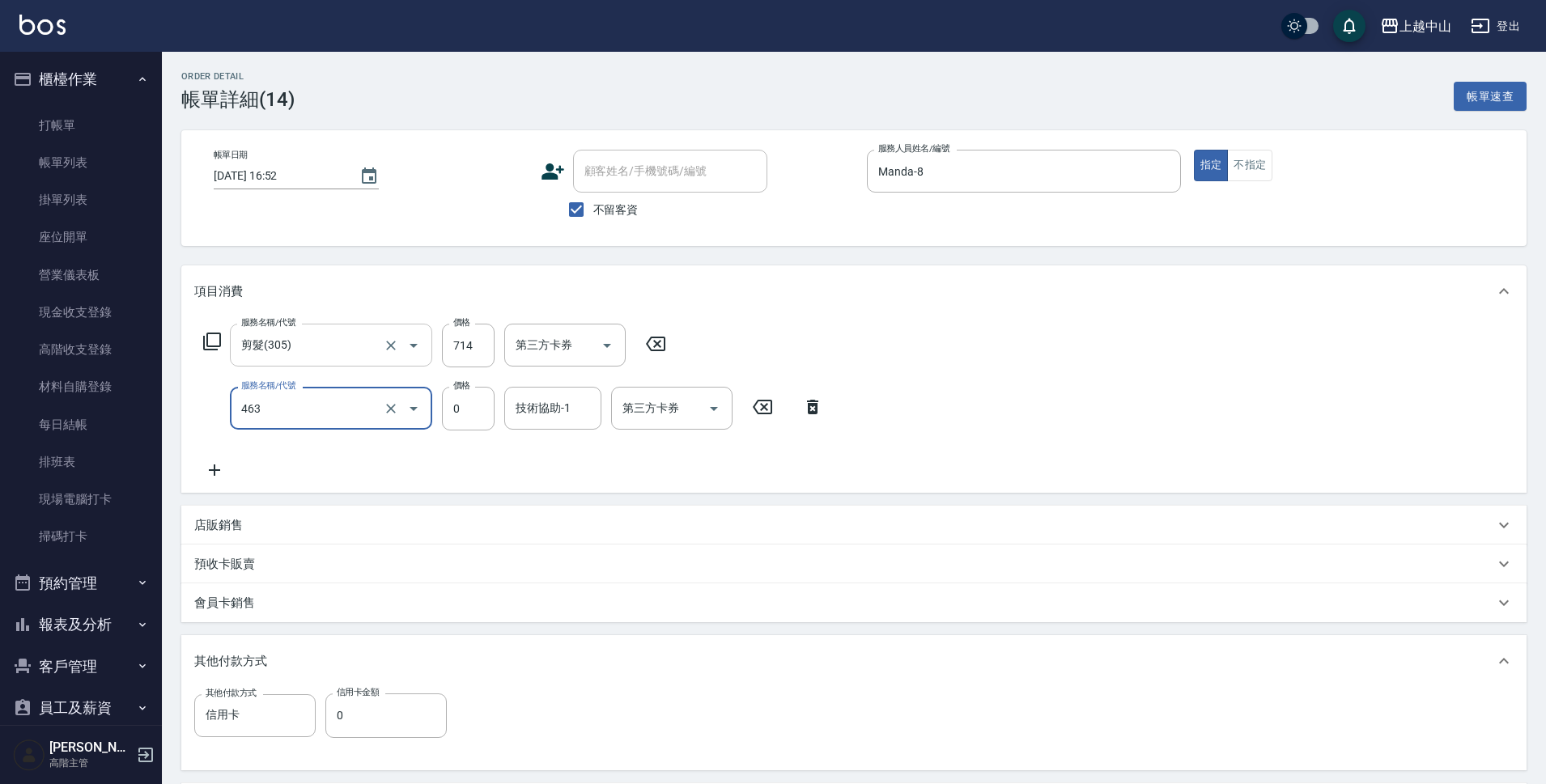
type input "護髮卡使用(463)"
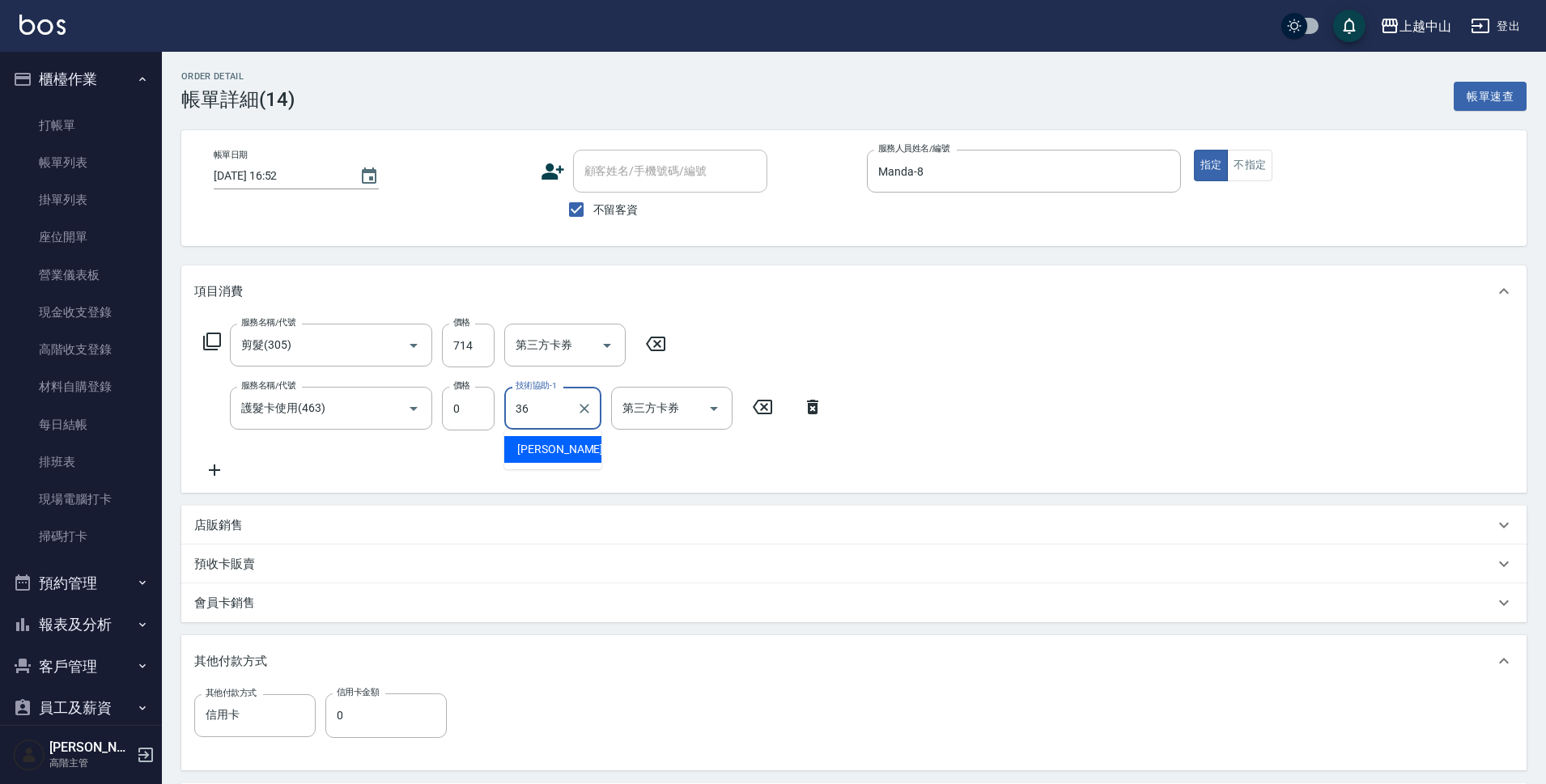
type input "36"
click at [817, 414] on icon at bounding box center [812, 407] width 41 height 19
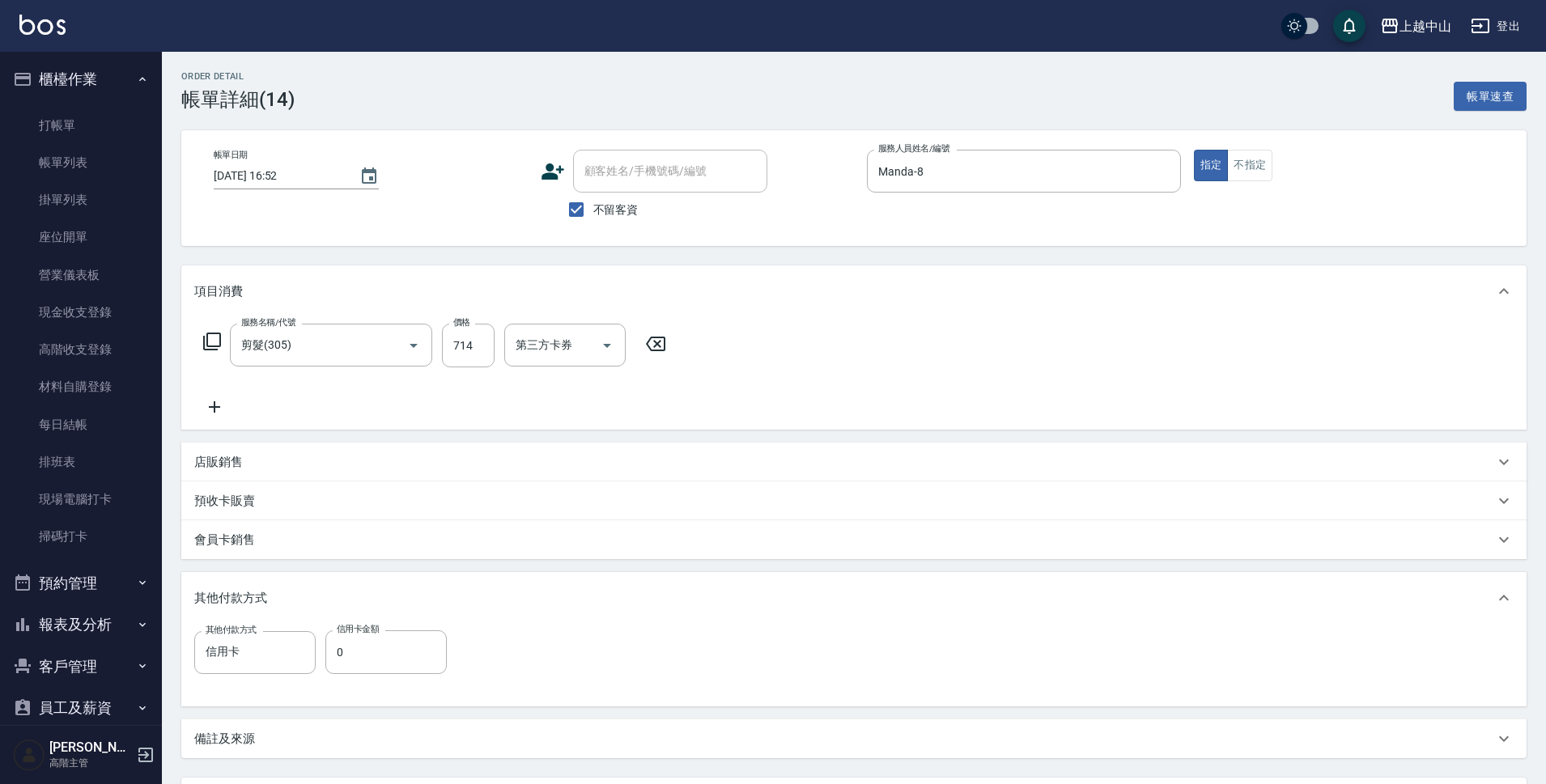
click at [215, 410] on icon at bounding box center [214, 407] width 41 height 19
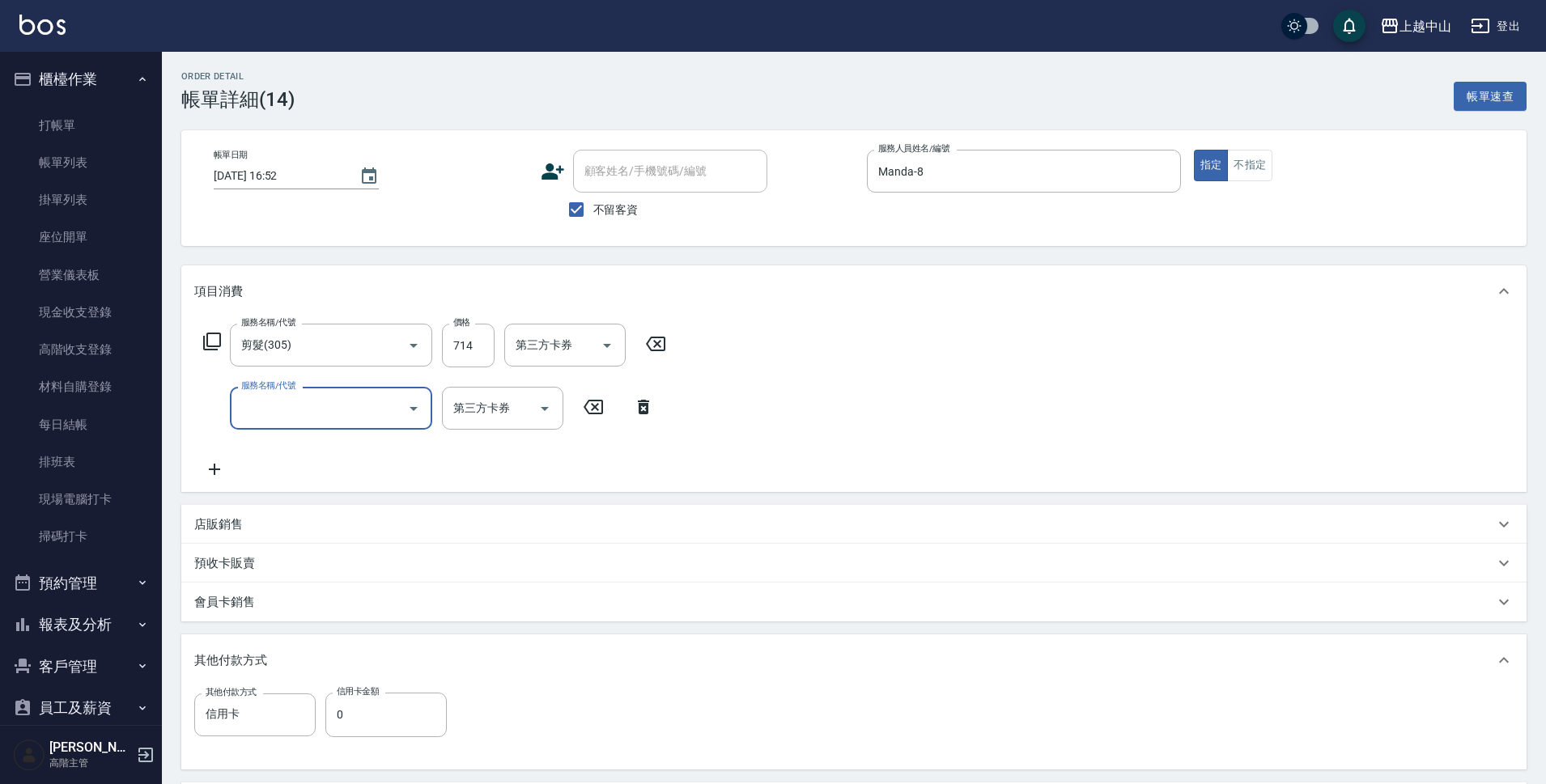
click at [290, 403] on input "服務名稱/代號" at bounding box center [319, 408] width 164 height 28
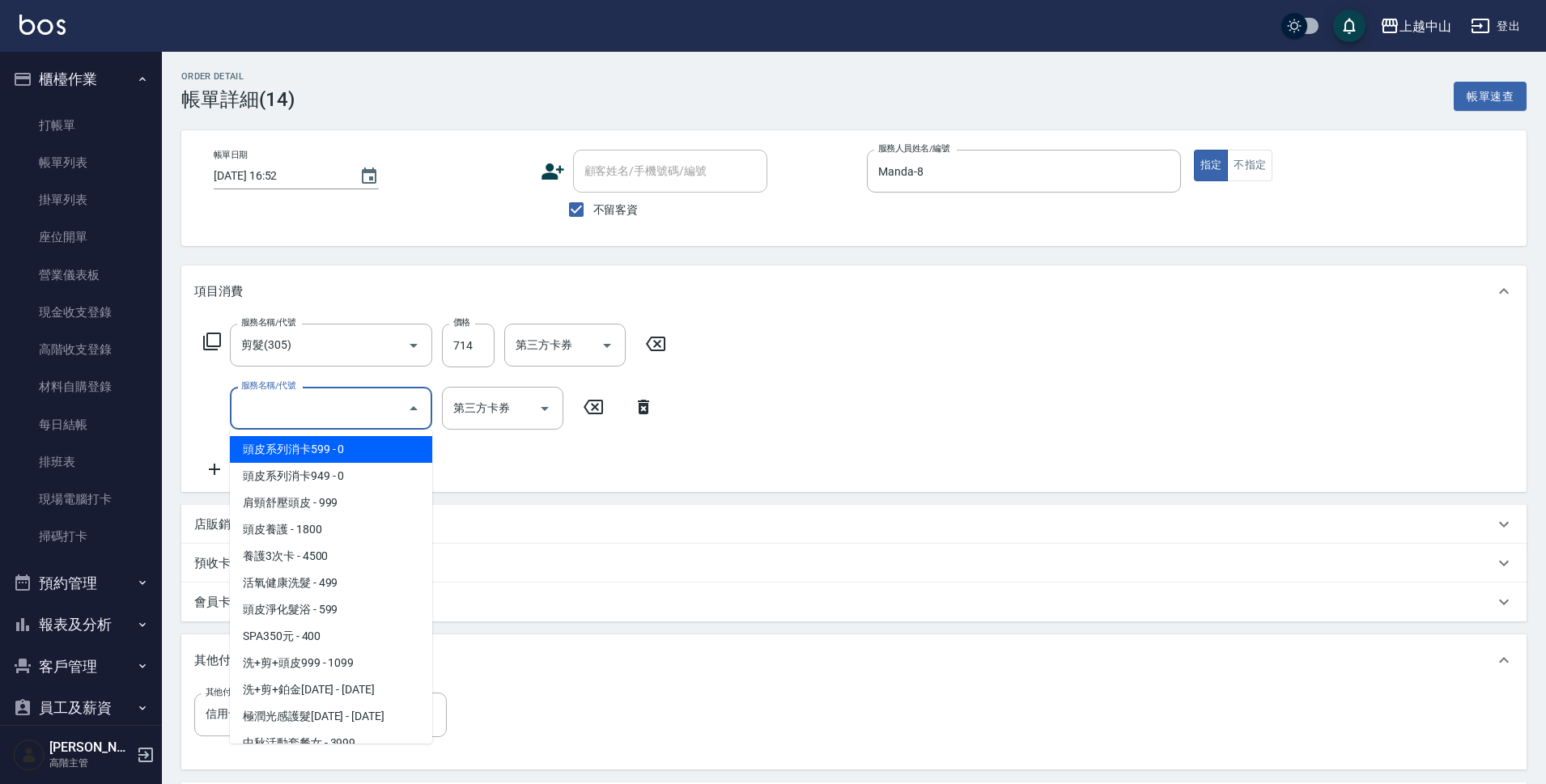
click at [309, 450] on span "頭皮系列消卡599 - 0" at bounding box center [331, 449] width 203 height 26
type input "頭皮系列消卡599(102)"
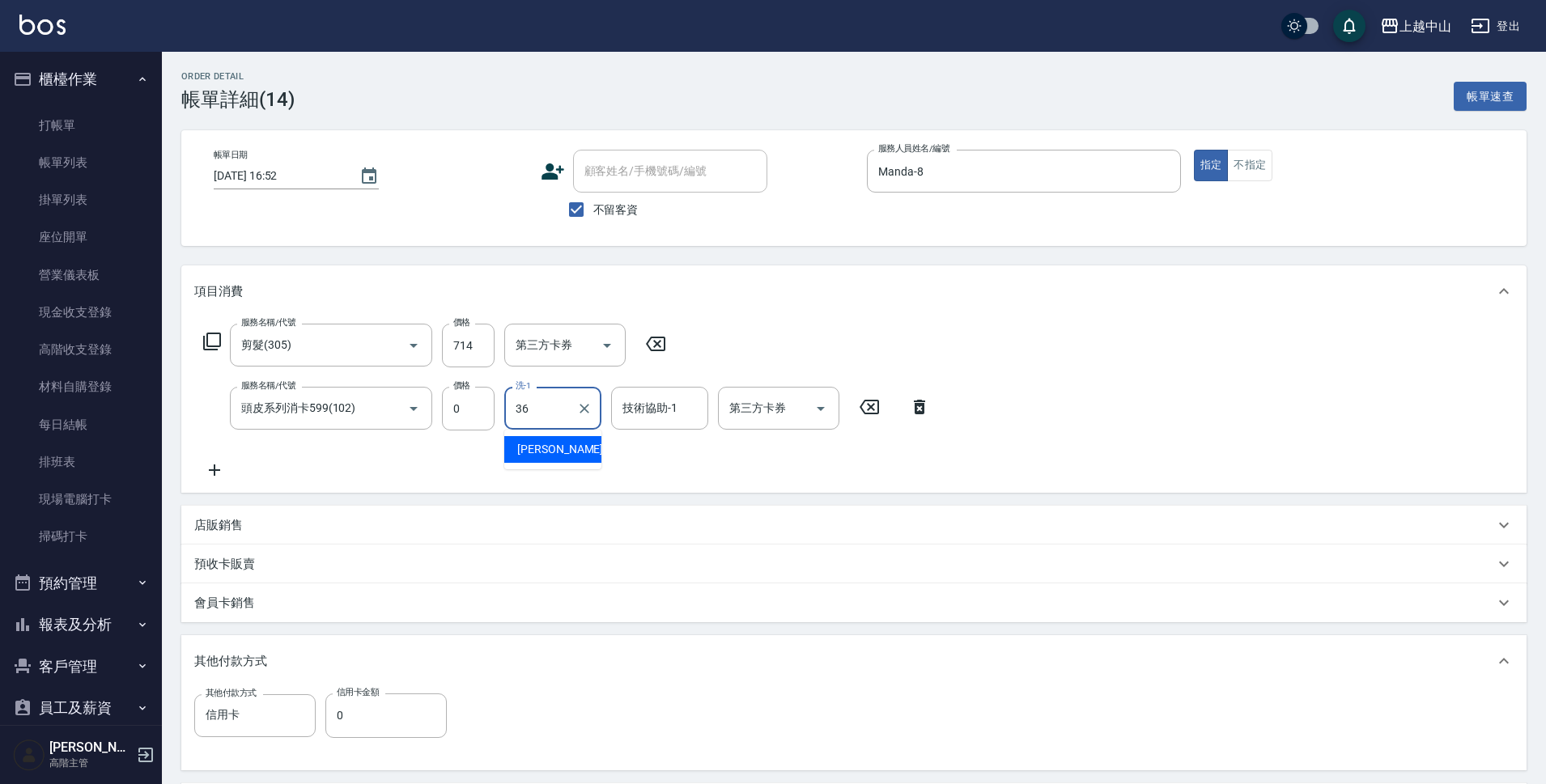
type input "薇慈-36"
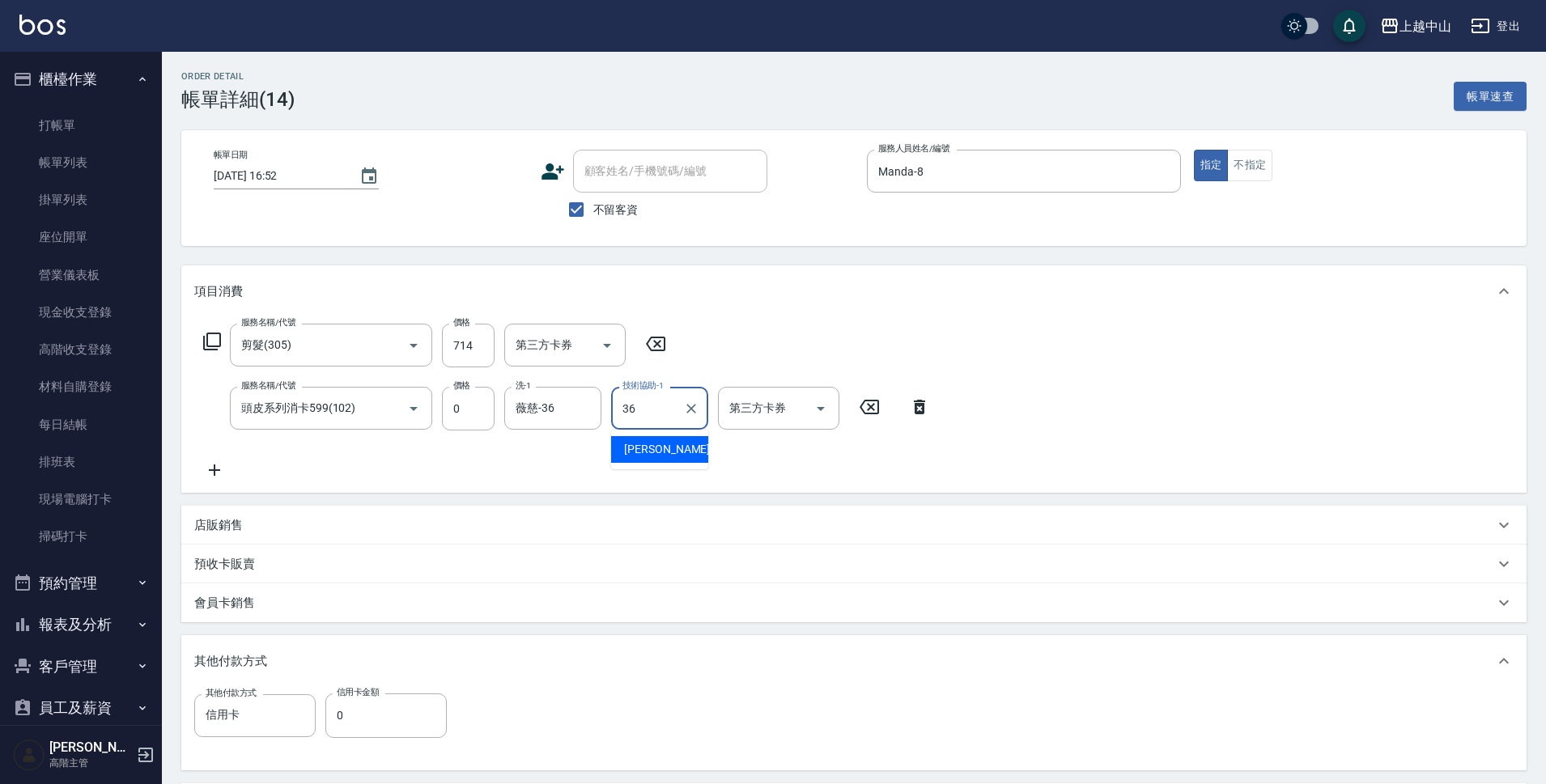
type input "薇慈-36"
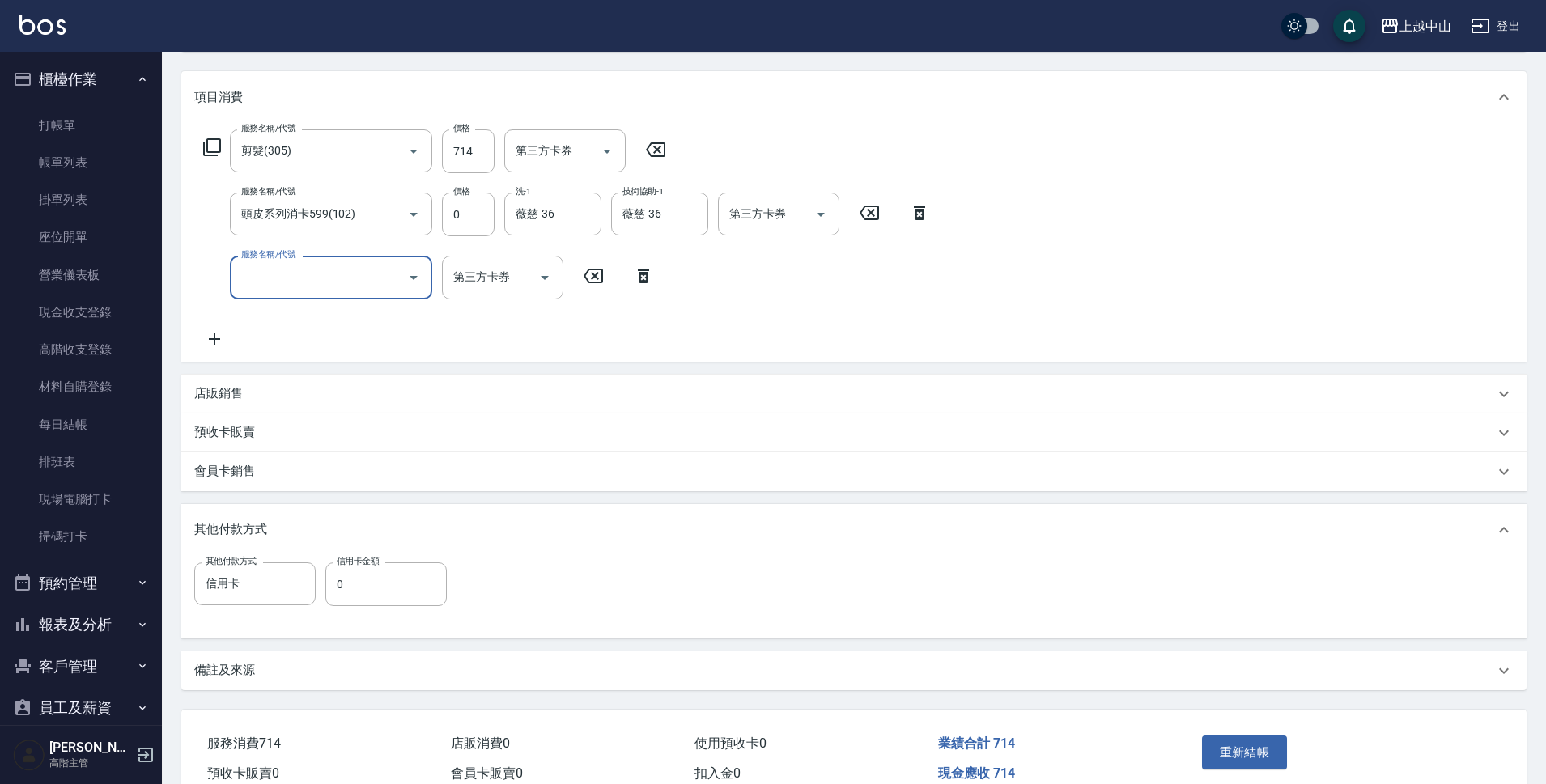
scroll to position [202, 0]
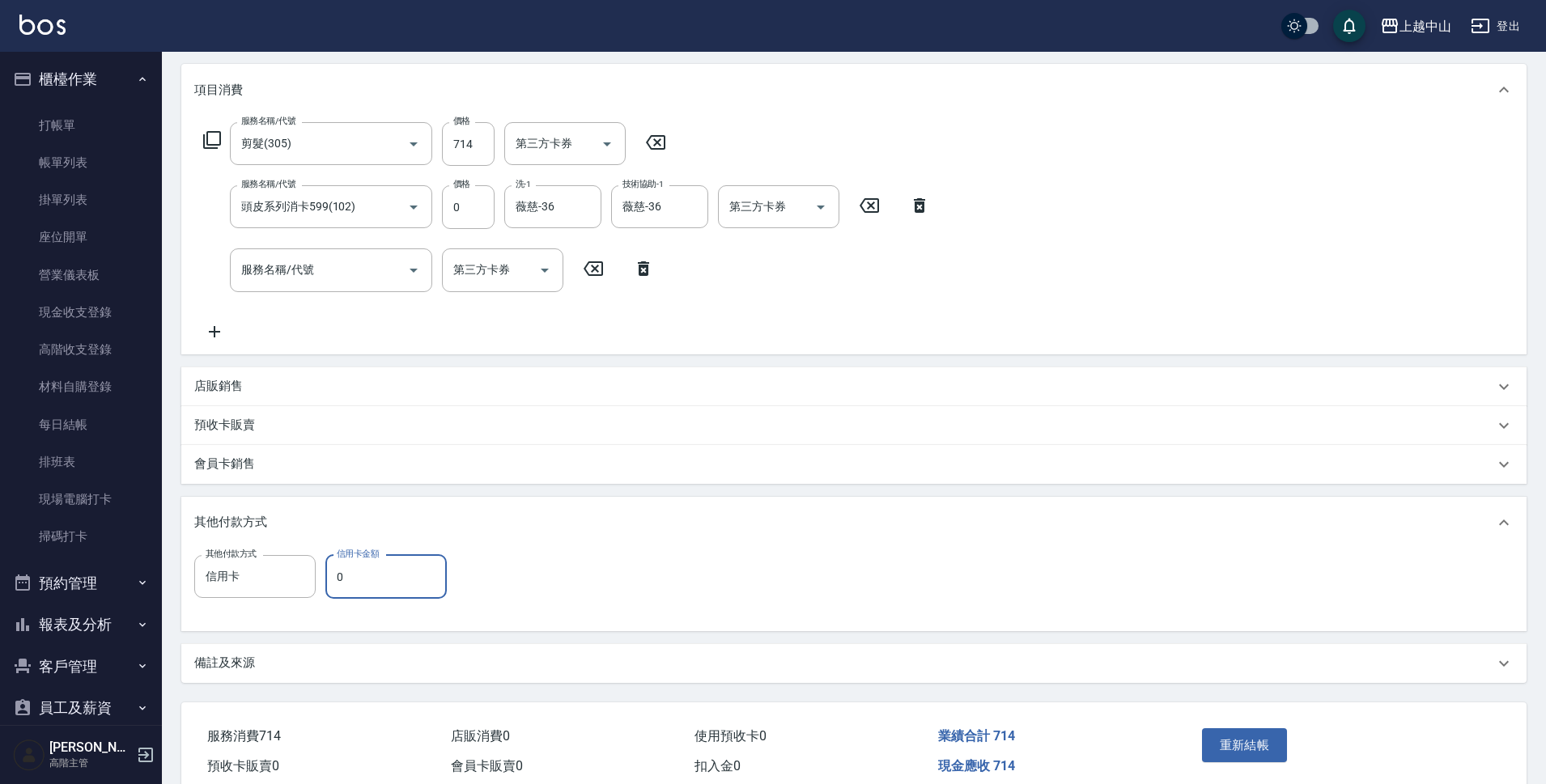
click at [381, 577] on input "0" at bounding box center [386, 577] width 122 height 44
type input "714"
click at [1261, 752] on button "重新結帳" at bounding box center [1245, 745] width 86 height 34
